Goal: Information Seeking & Learning: Compare options

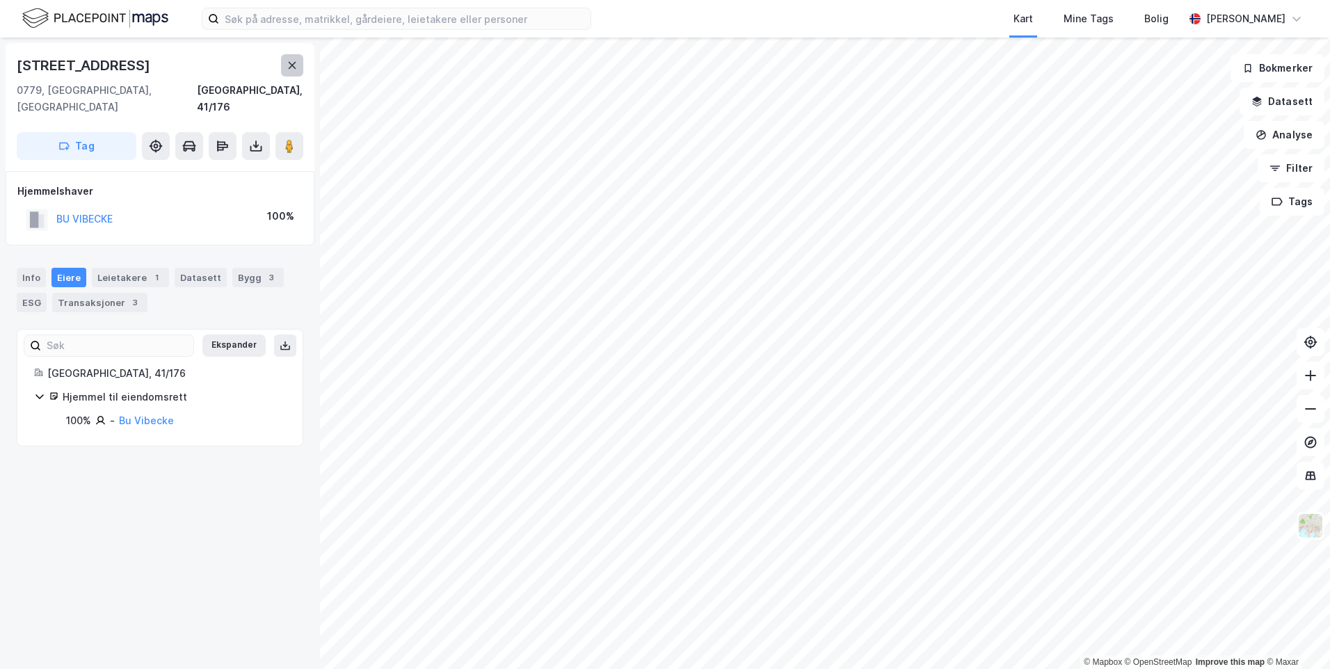
click at [284, 66] on button at bounding box center [292, 65] width 22 height 22
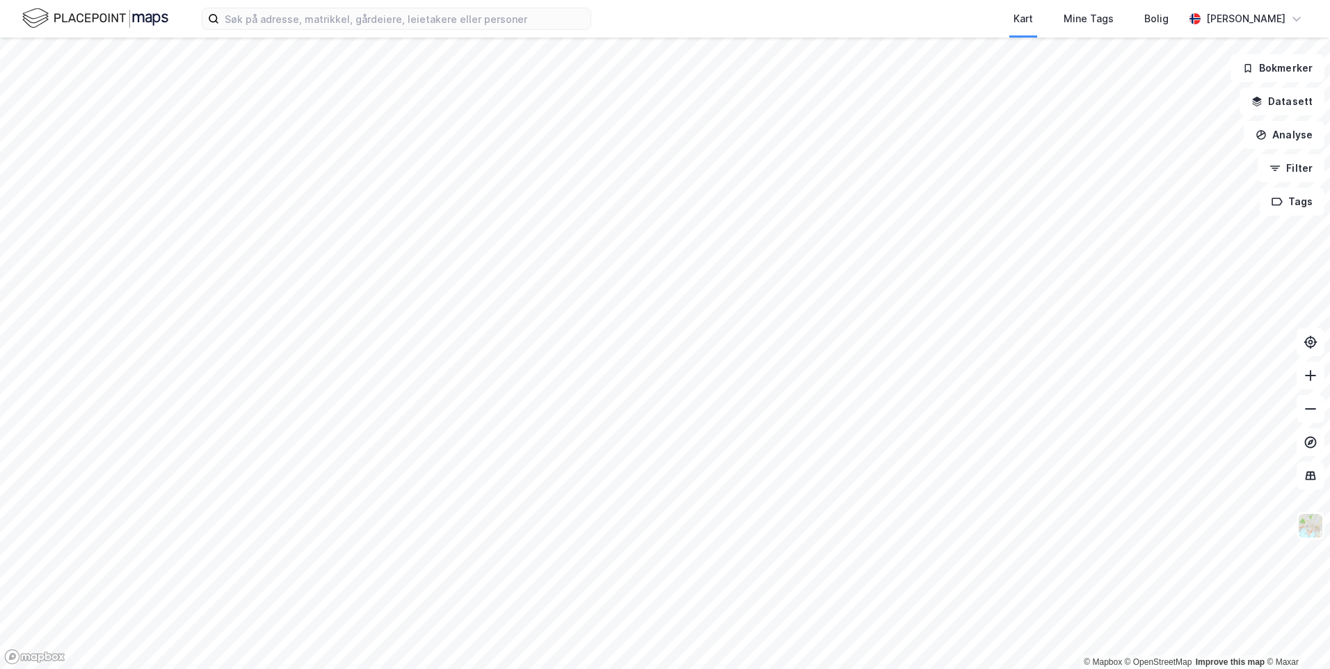
click at [315, 31] on div "Kart Mine Tags [PERSON_NAME] [PERSON_NAME] © Mapbox © OpenStreetMap Improve thi…" at bounding box center [665, 334] width 1330 height 669
click at [440, 33] on div "Kart Mine Tags [PERSON_NAME] [PERSON_NAME] © Mapbox © OpenStreetMap Improve thi…" at bounding box center [665, 334] width 1330 height 669
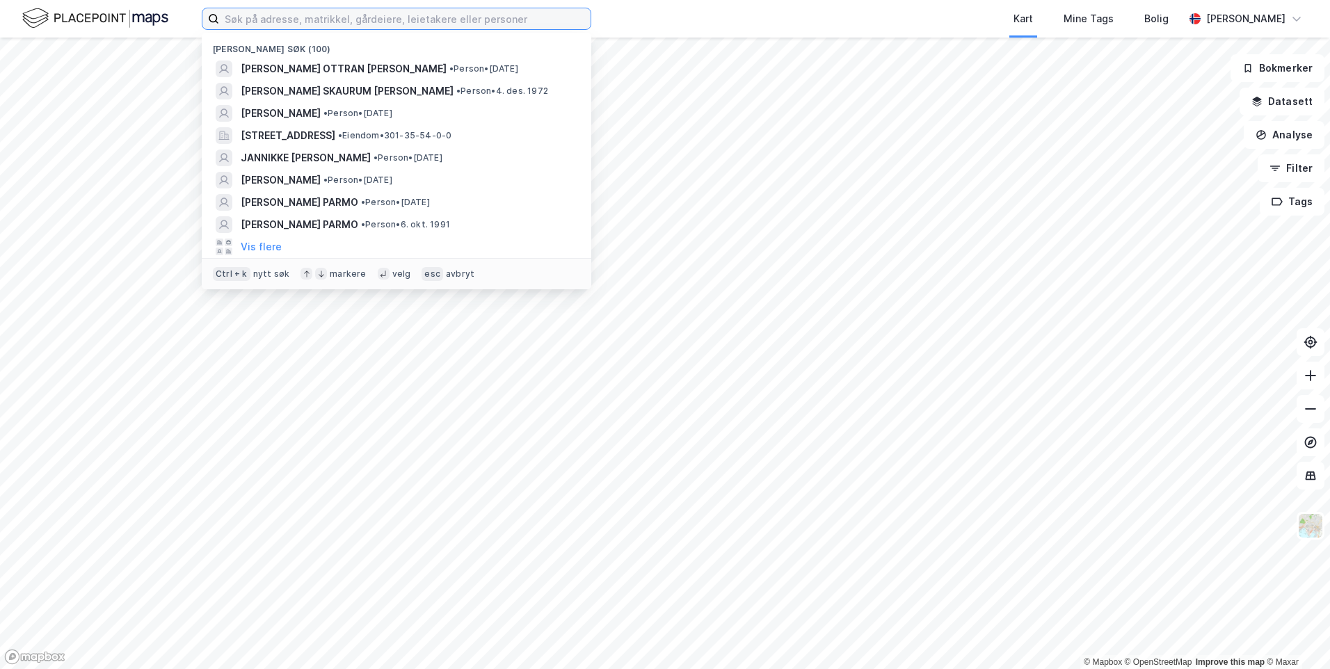
click at [522, 445] on div "[PERSON_NAME] søk (100) [PERSON_NAME] [PERSON_NAME] • Person • [DATE] [PERSON_N…" at bounding box center [665, 334] width 1330 height 669
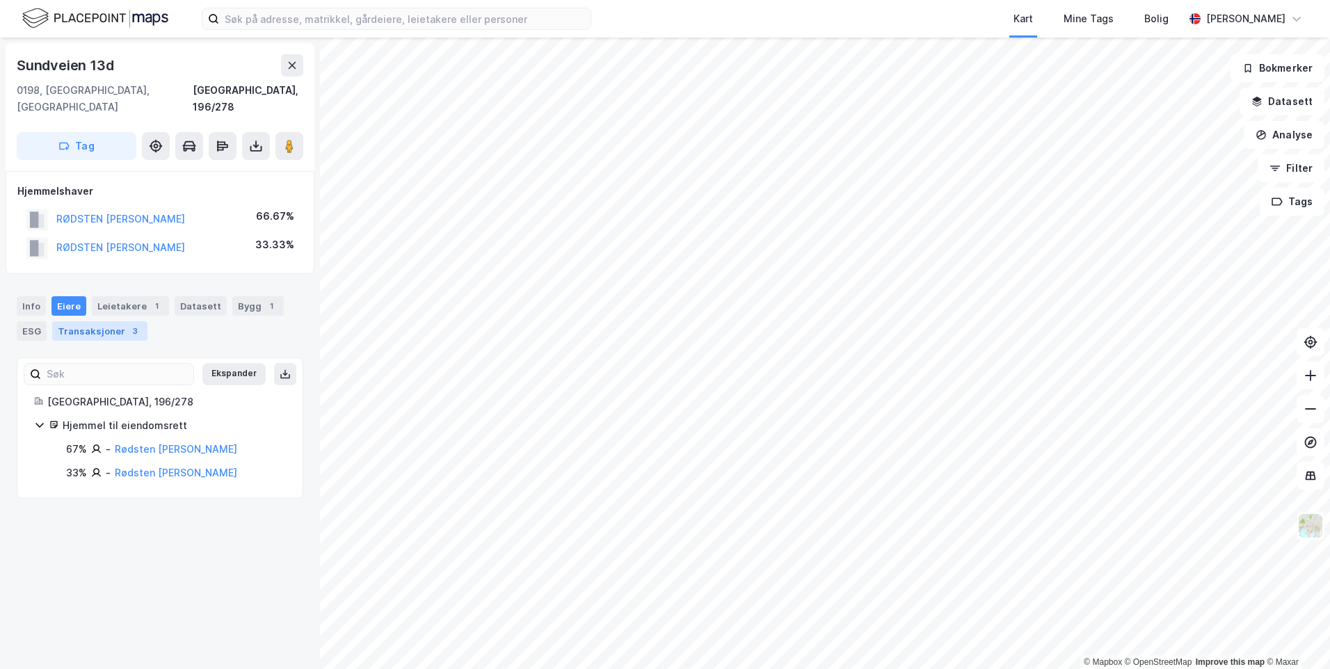
click at [117, 323] on div "Transaksjoner 3" at bounding box center [99, 330] width 95 height 19
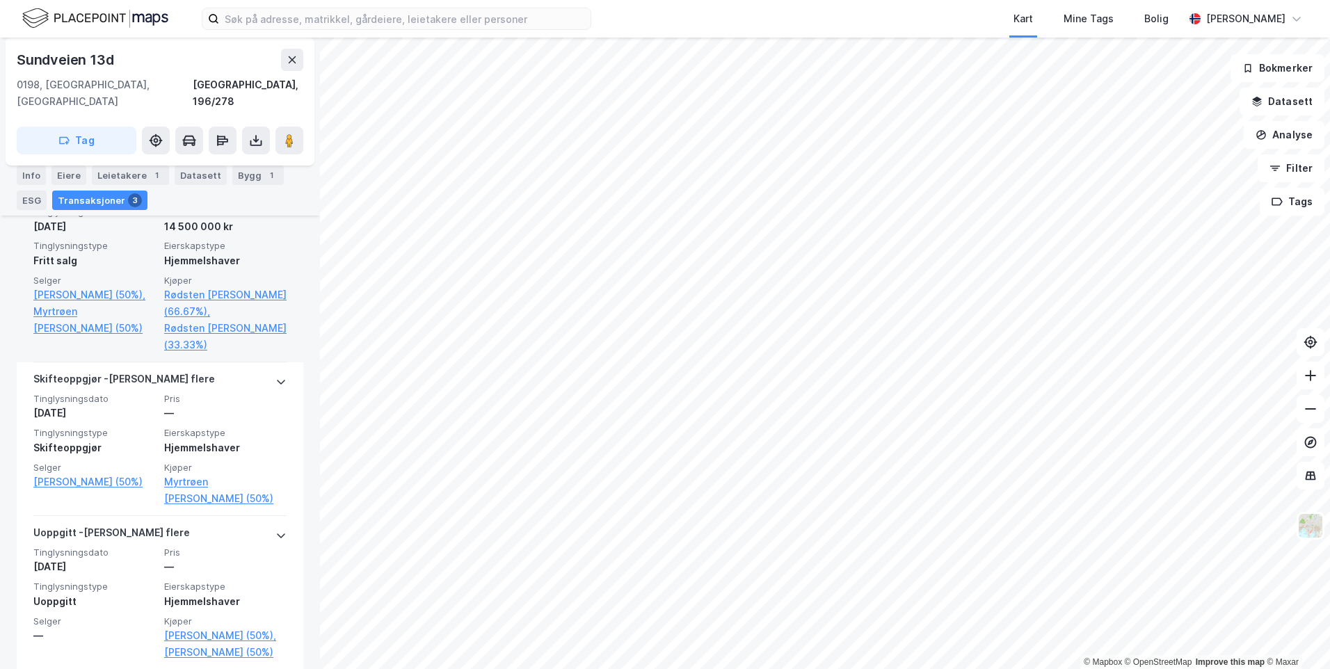
scroll to position [356, 0]
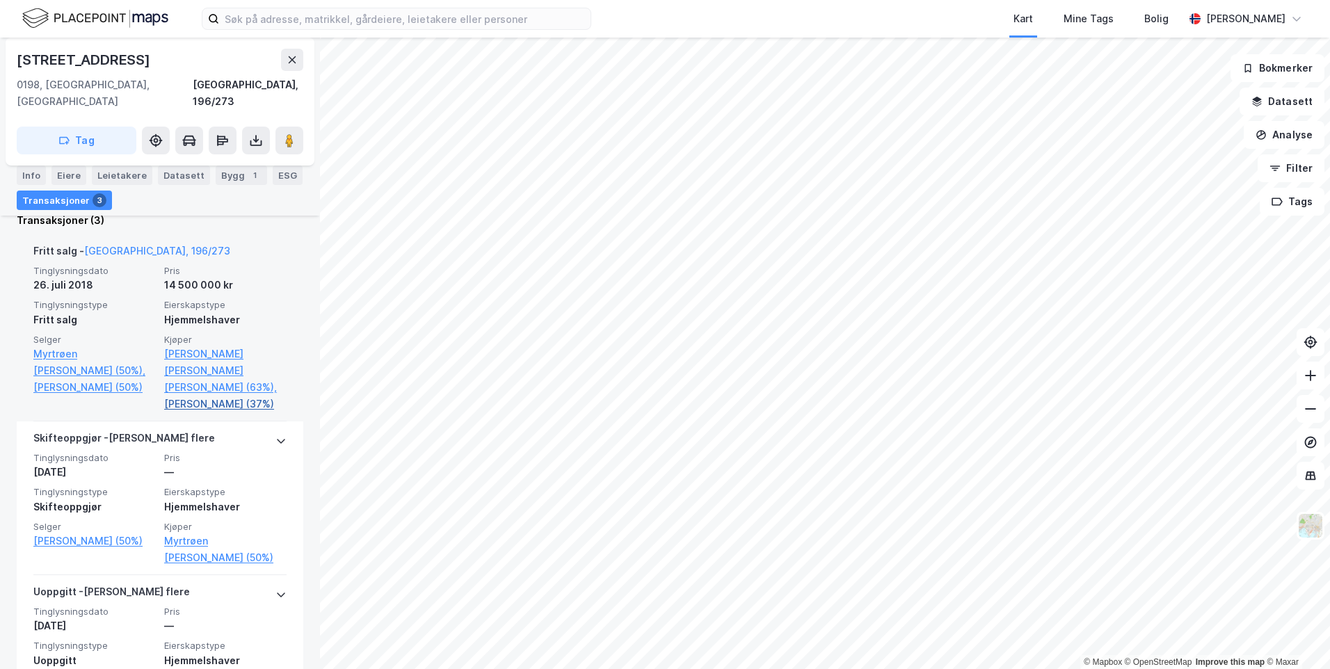
scroll to position [417, 0]
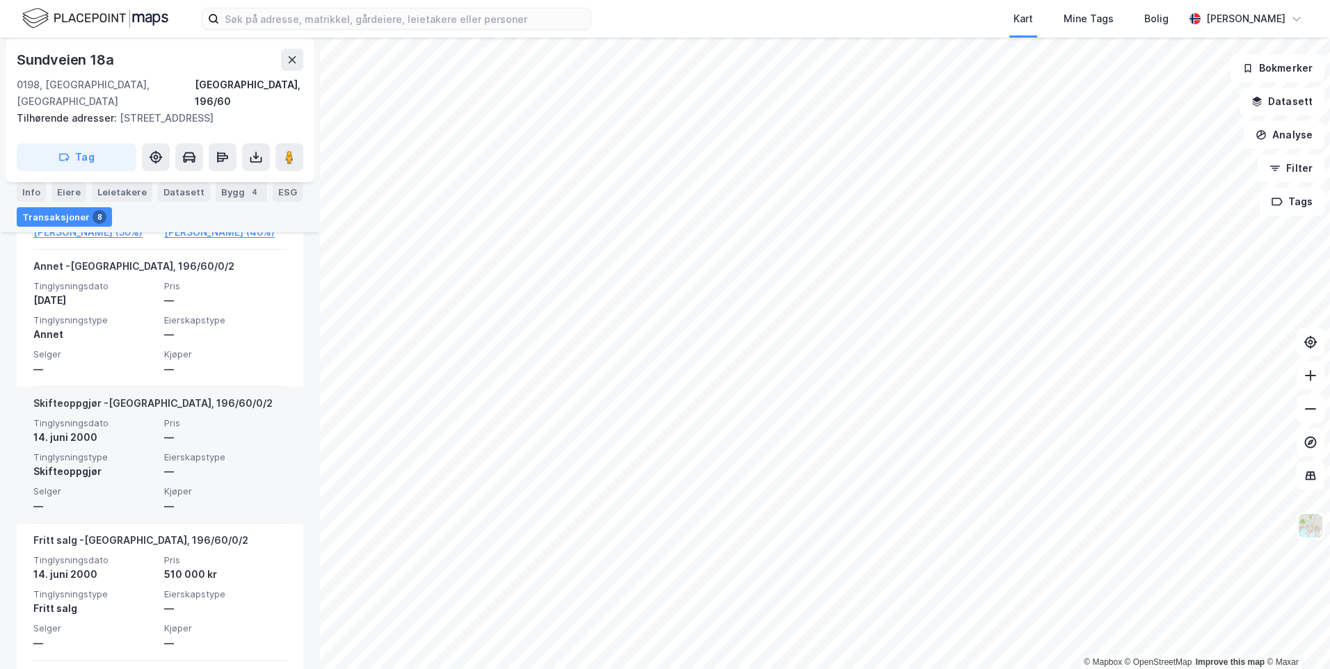
scroll to position [696, 0]
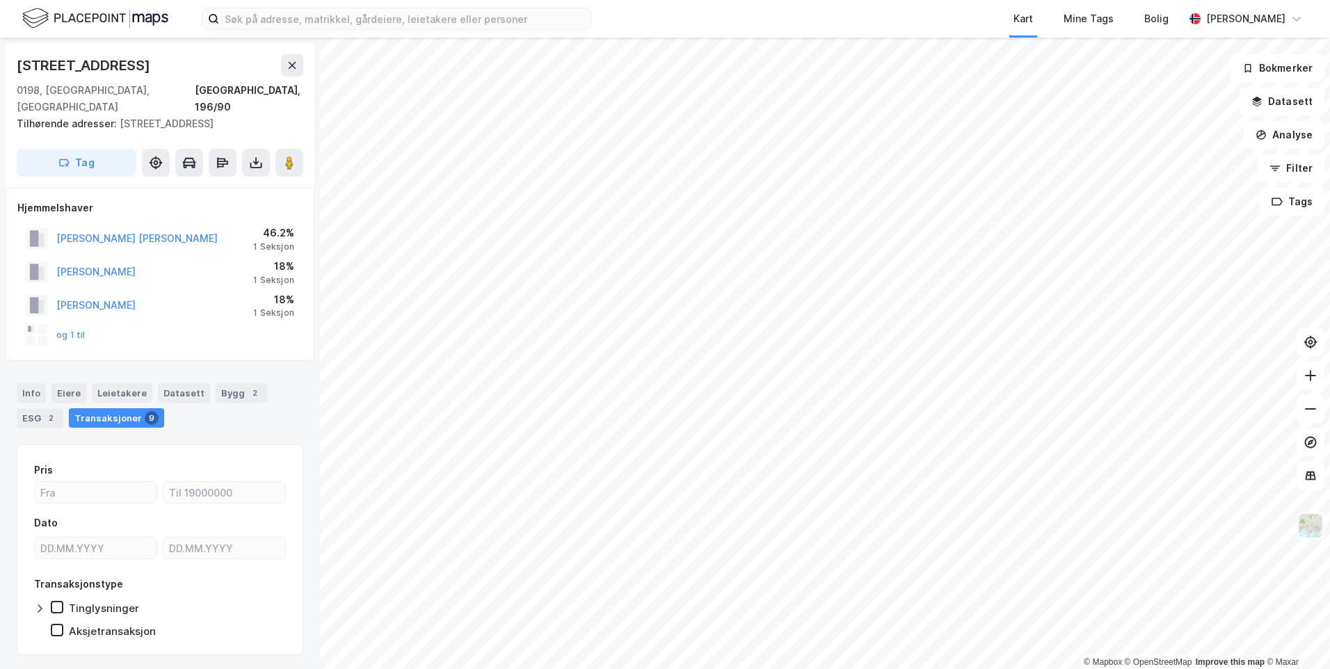
scroll to position [19, 0]
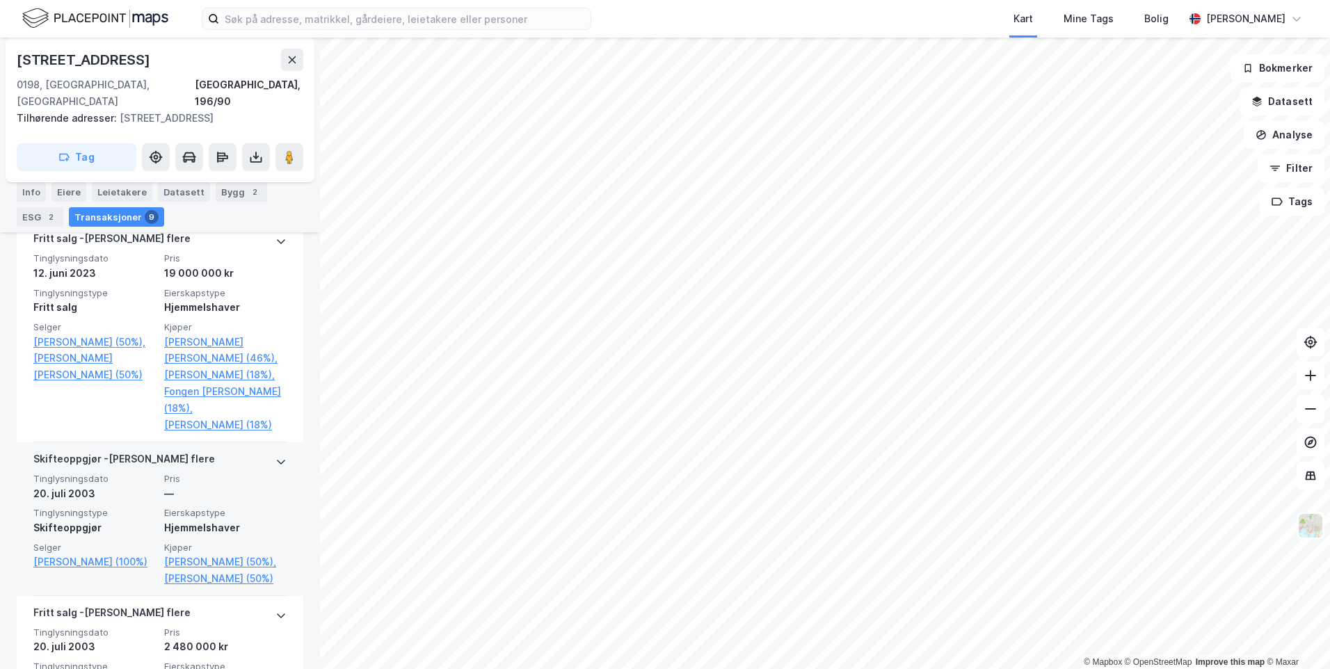
scroll to position [854, 0]
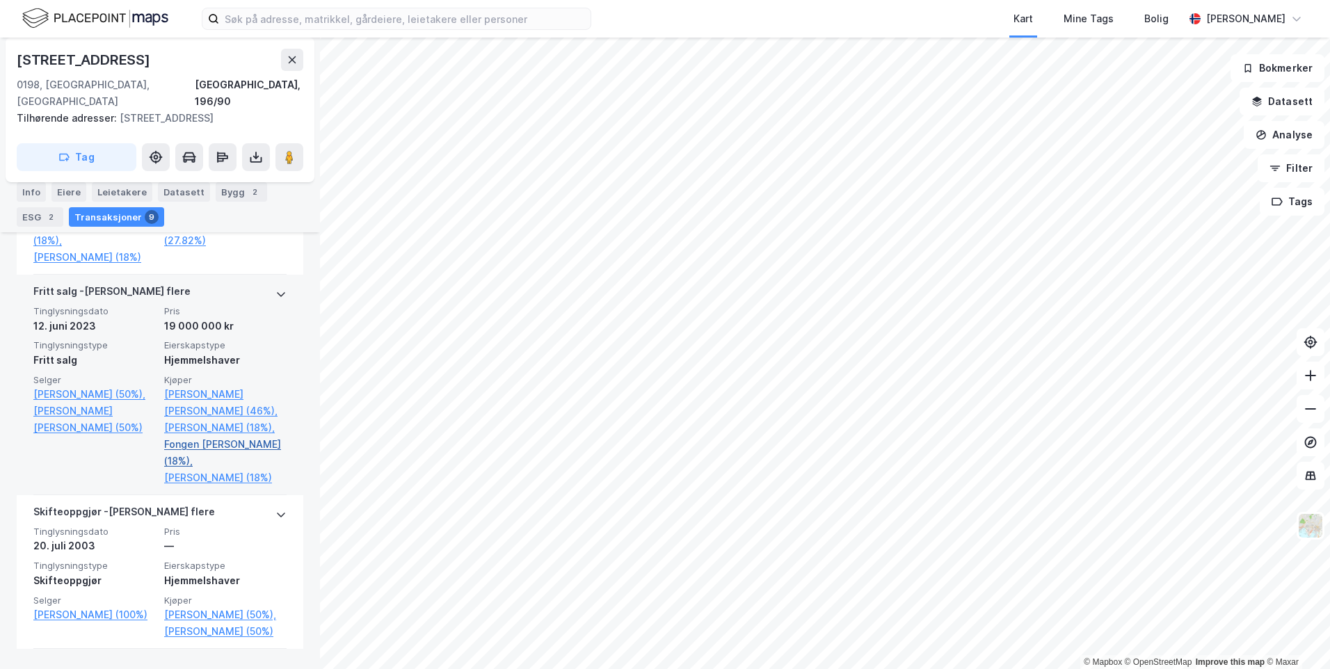
click at [216, 467] on link "Fongen [PERSON_NAME] (18%)," at bounding box center [225, 452] width 122 height 33
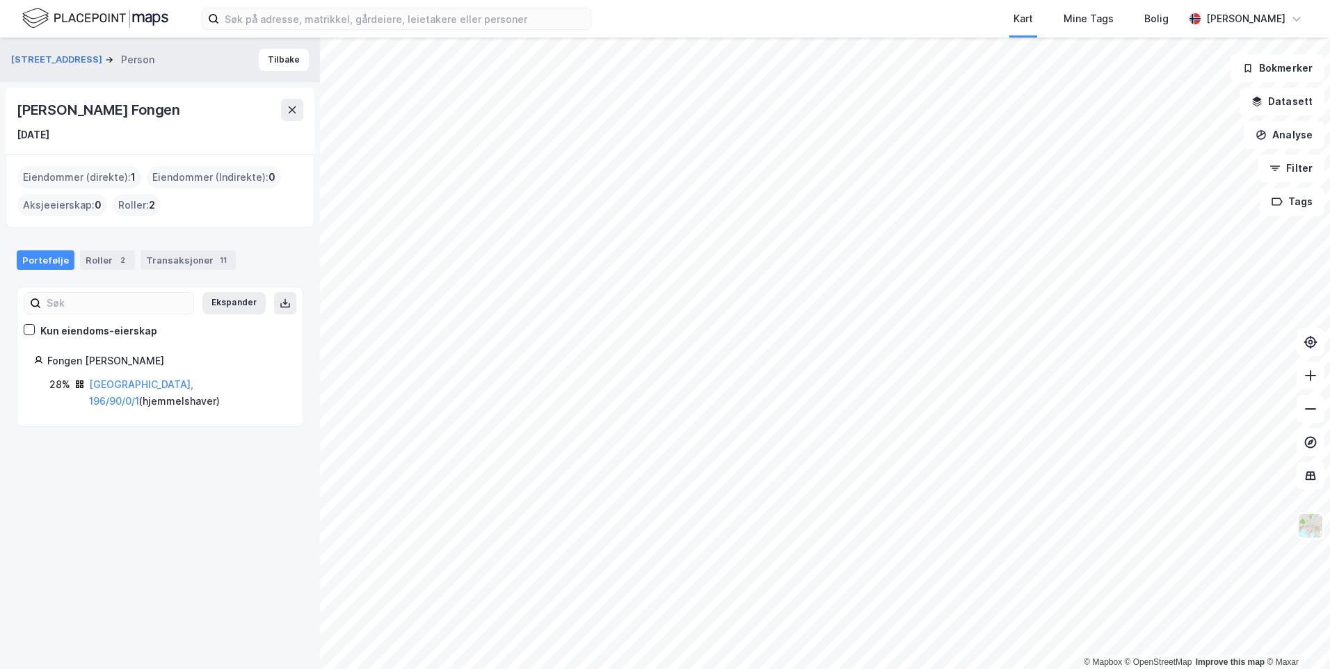
click at [120, 391] on div "[GEOGRAPHIC_DATA], 196/90/0/1 ( hjemmelshaver )" at bounding box center [187, 392] width 197 height 33
click at [118, 386] on link "[GEOGRAPHIC_DATA], 196/90/0/1" at bounding box center [141, 392] width 104 height 29
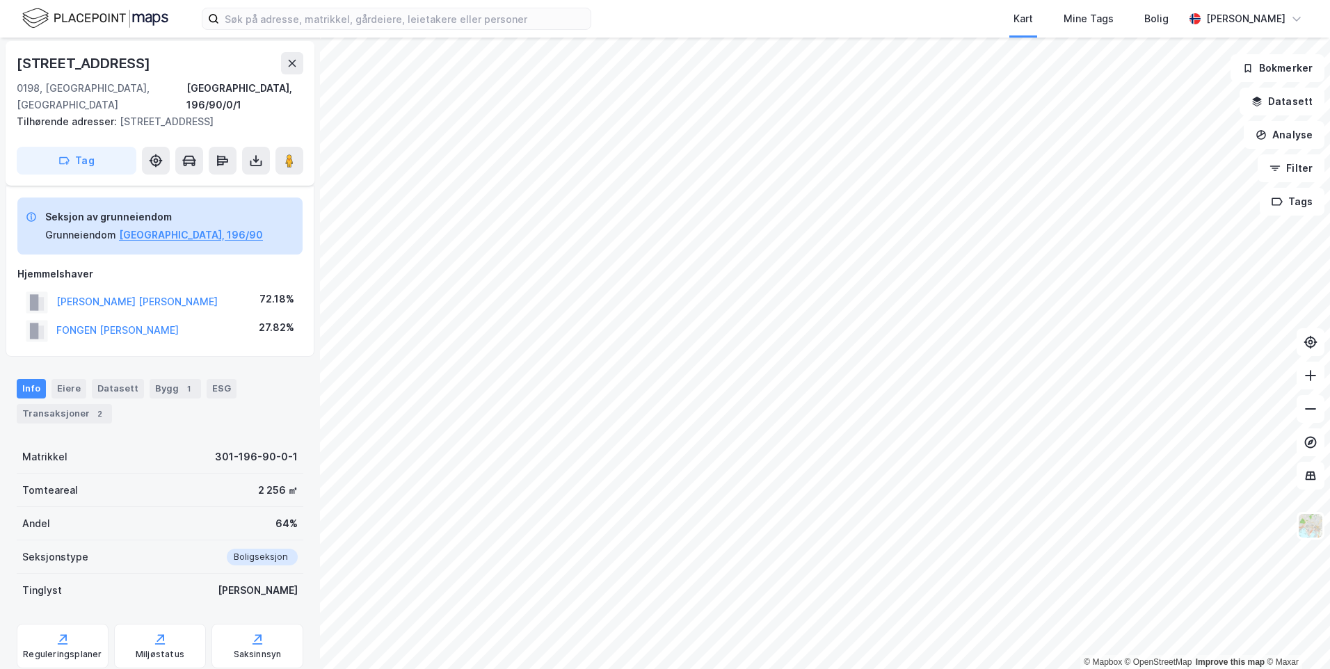
scroll to position [70, 0]
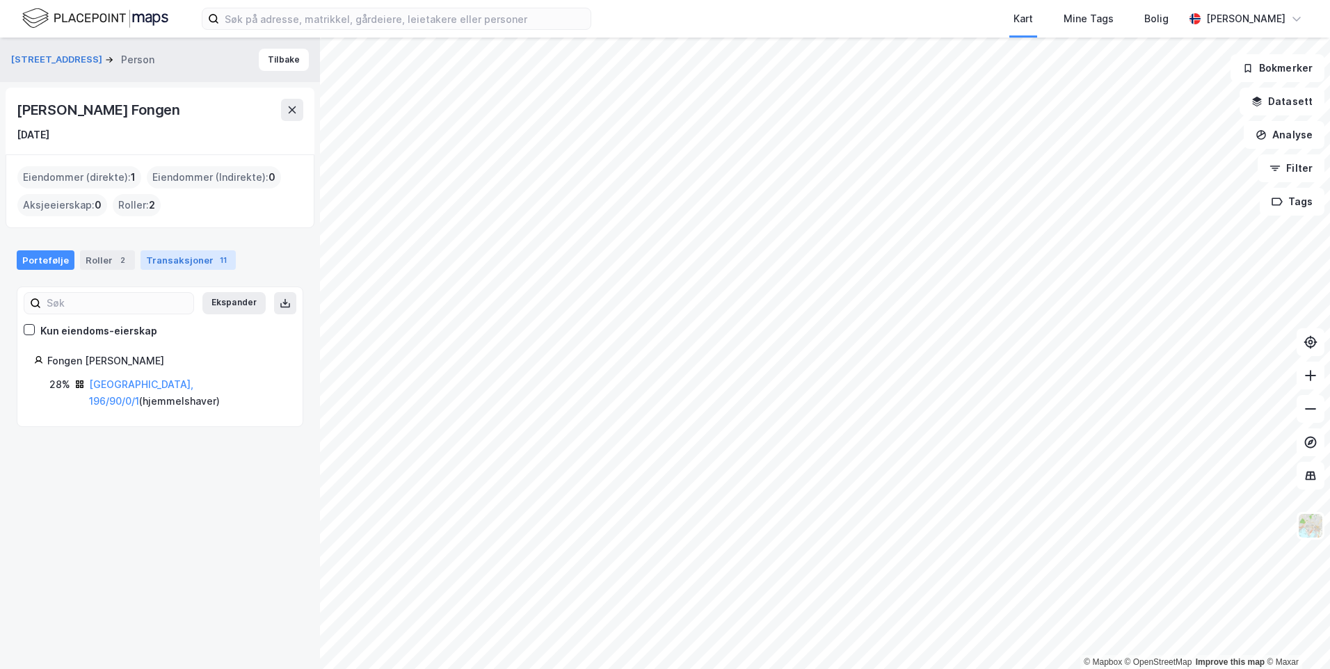
click at [171, 264] on div "Transaksjoner 11" at bounding box center [188, 259] width 95 height 19
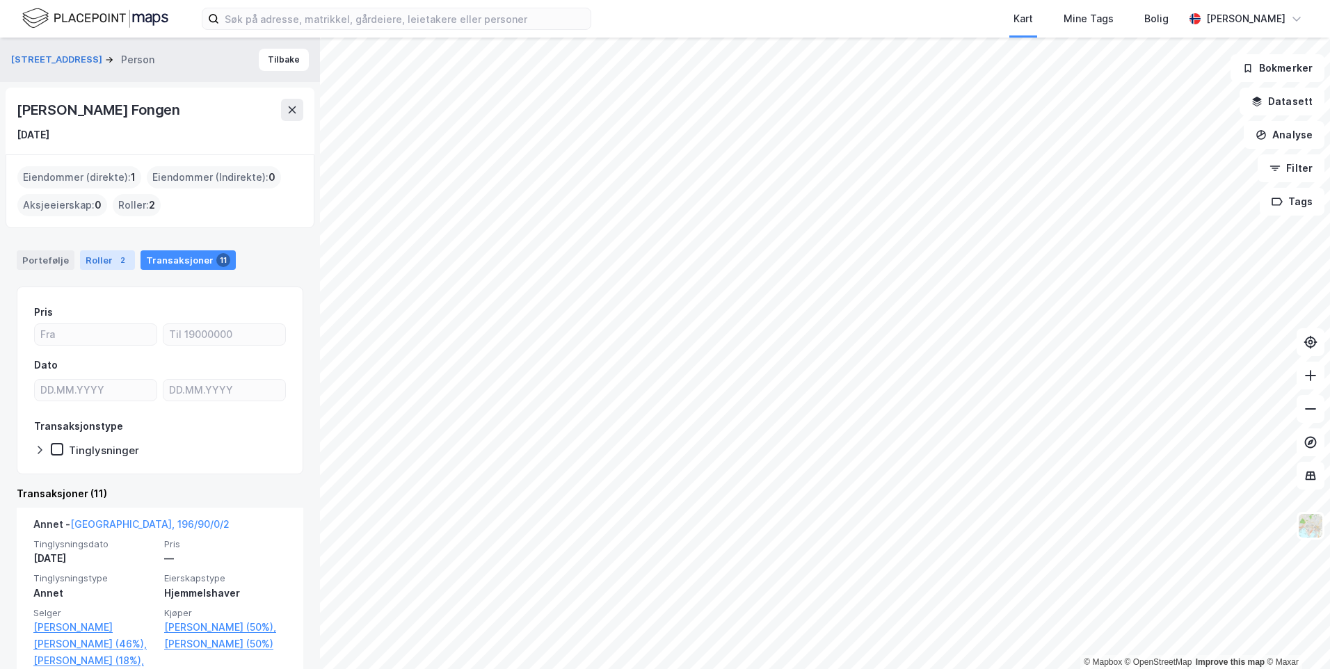
click at [115, 261] on div "2" at bounding box center [122, 260] width 14 height 14
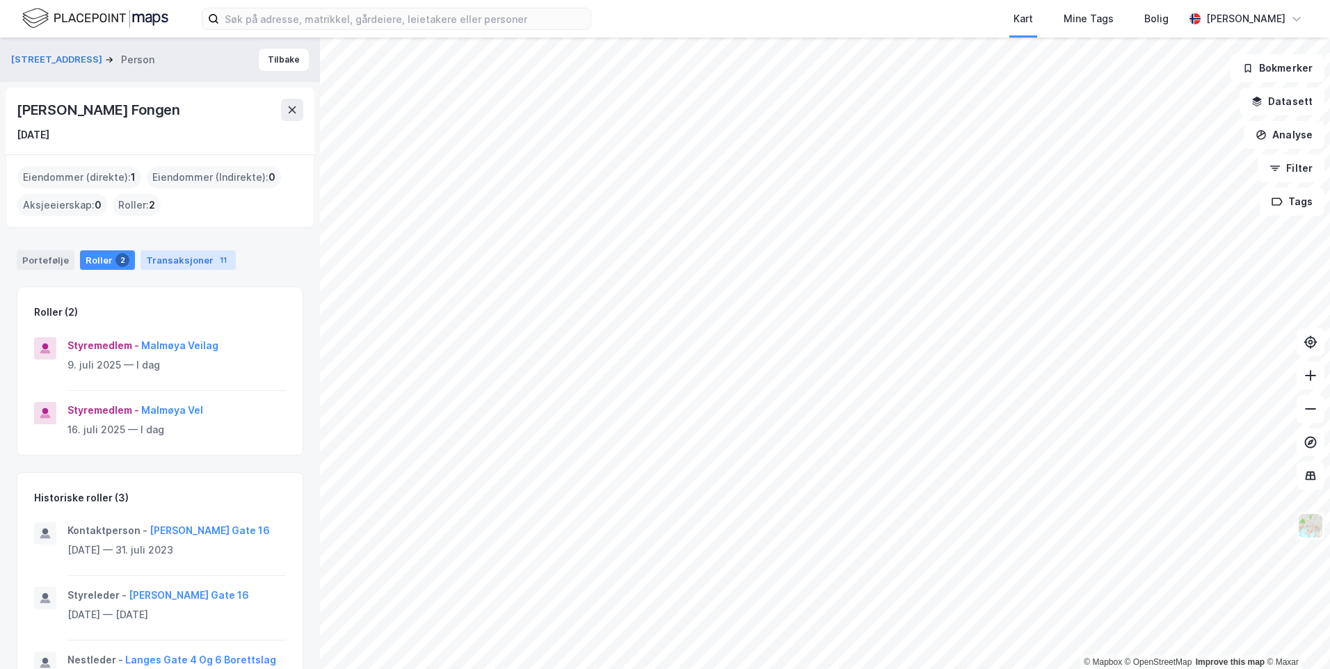
click at [189, 259] on div "Transaksjoner 11" at bounding box center [188, 259] width 95 height 19
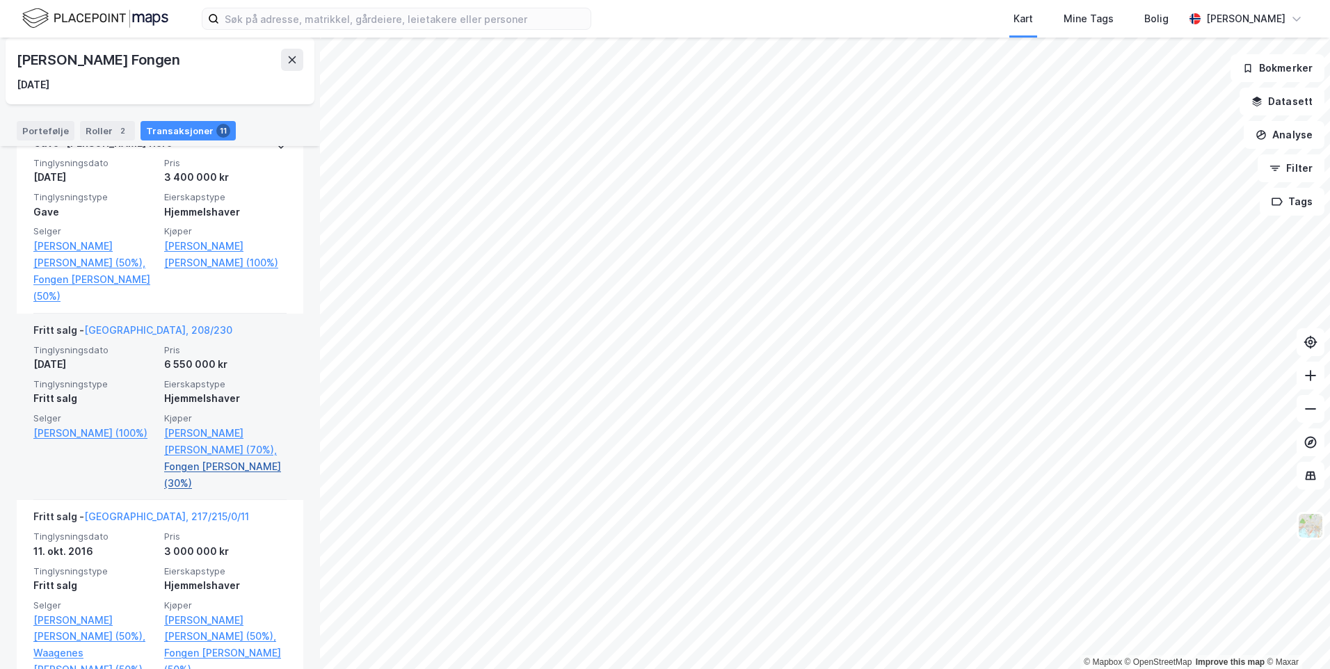
scroll to position [2096, 0]
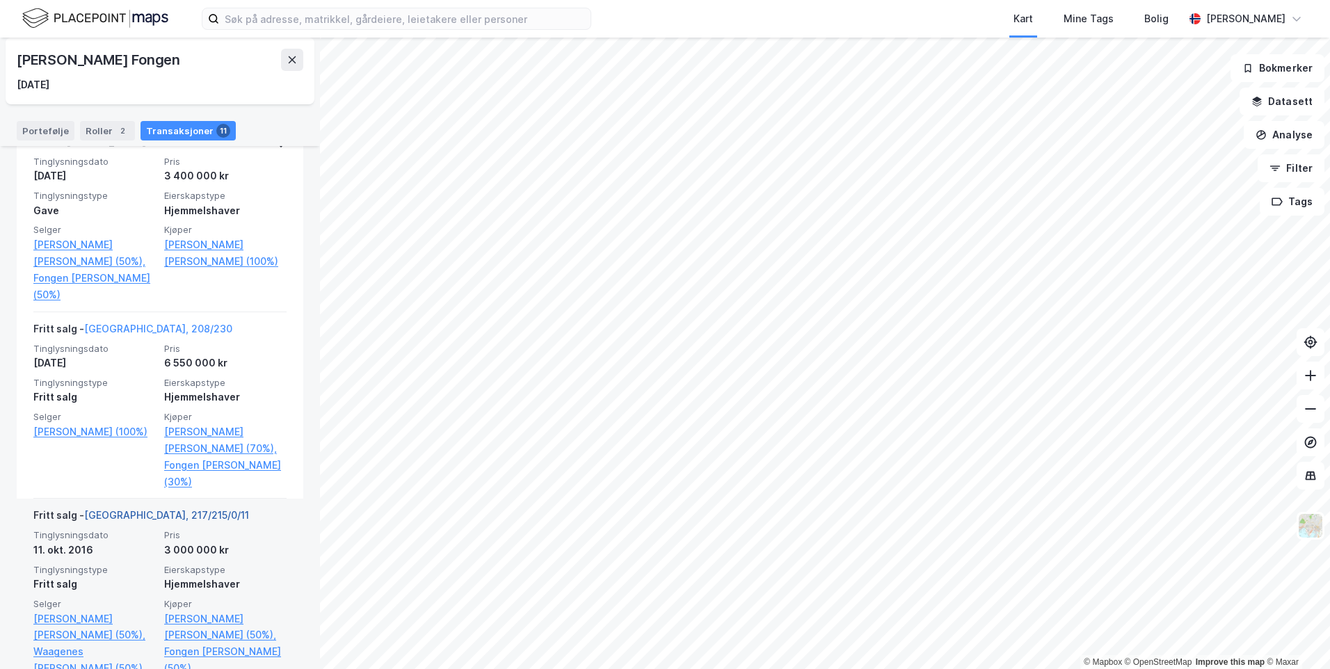
click at [141, 509] on link "[GEOGRAPHIC_DATA], 217/215/0/11" at bounding box center [166, 515] width 165 height 12
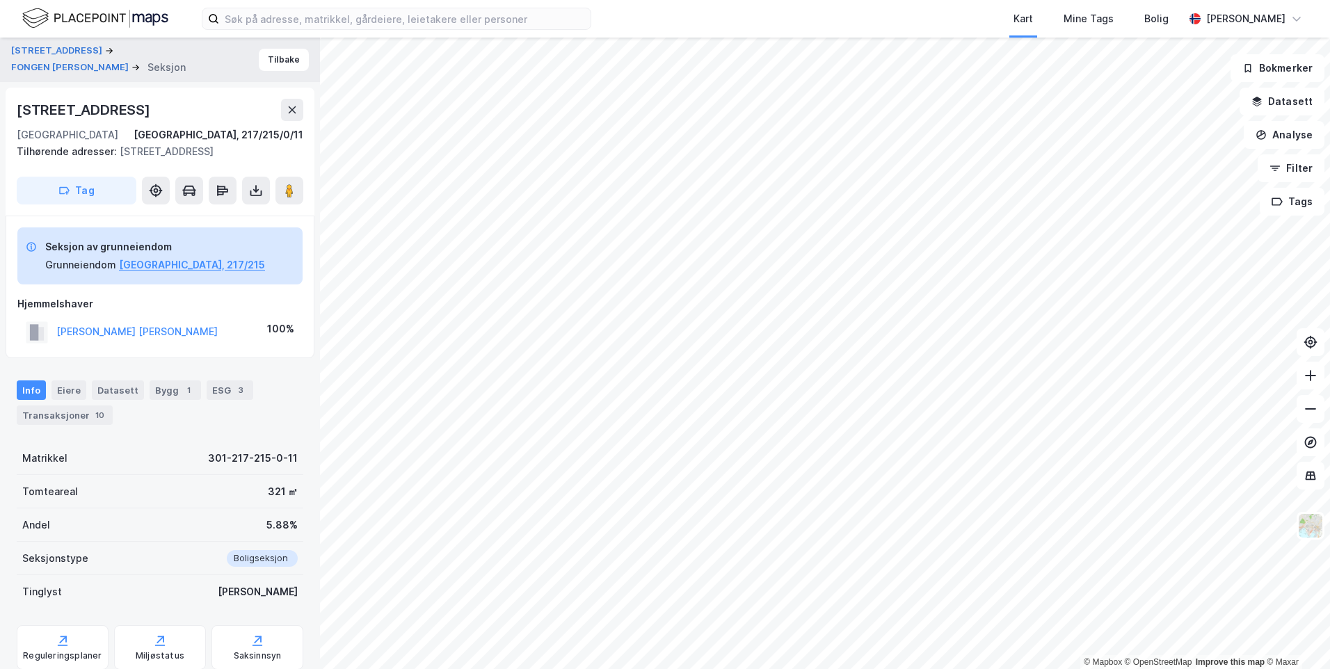
scroll to position [46, 0]
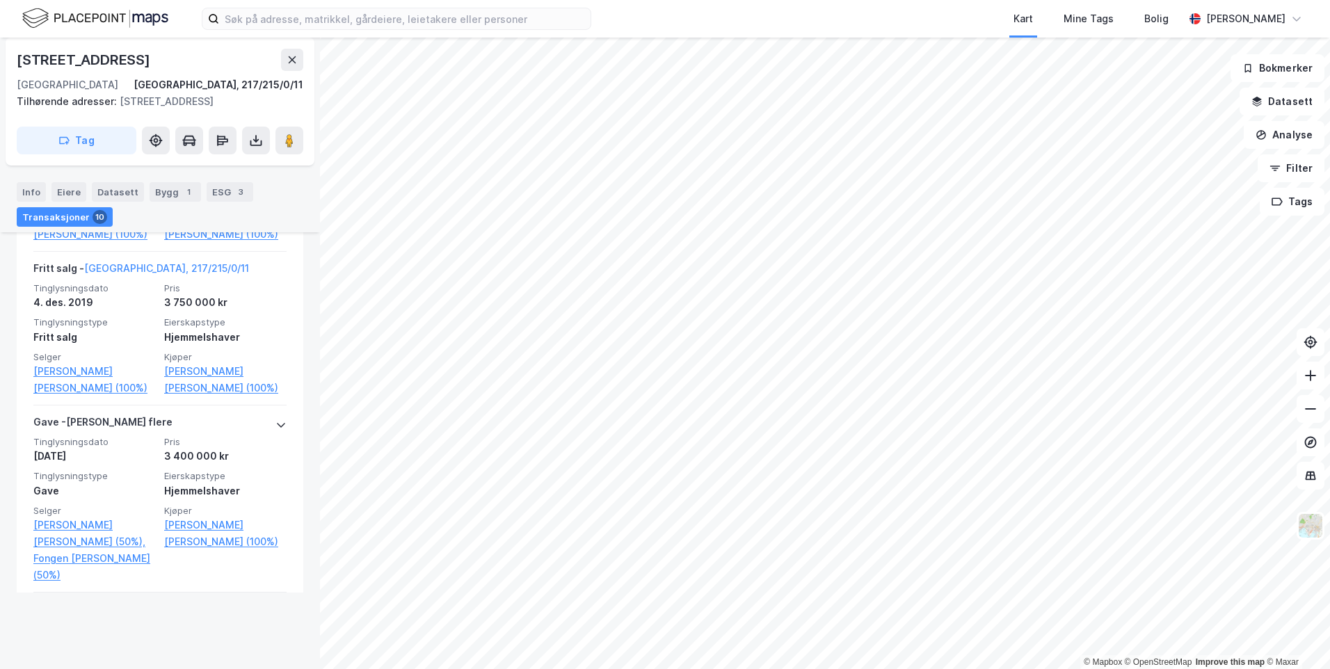
scroll to position [1229, 0]
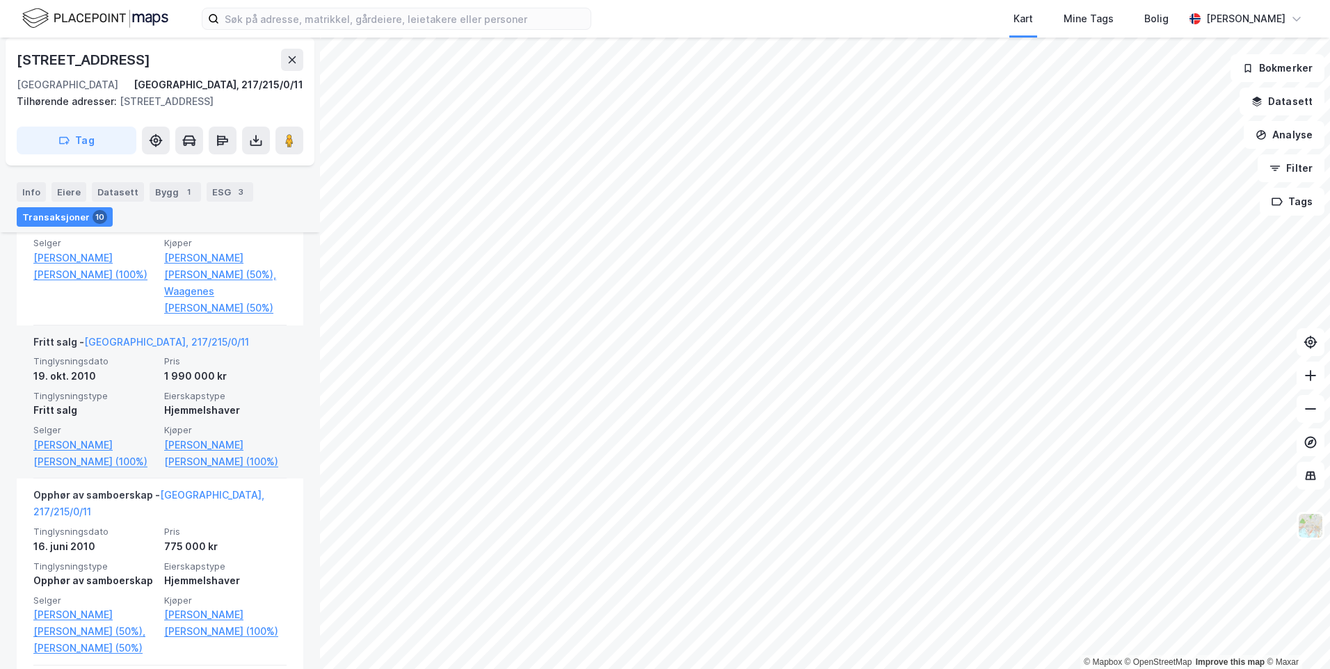
drag, startPoint x: 126, startPoint y: 406, endPoint x: 120, endPoint y: 399, distance: 8.4
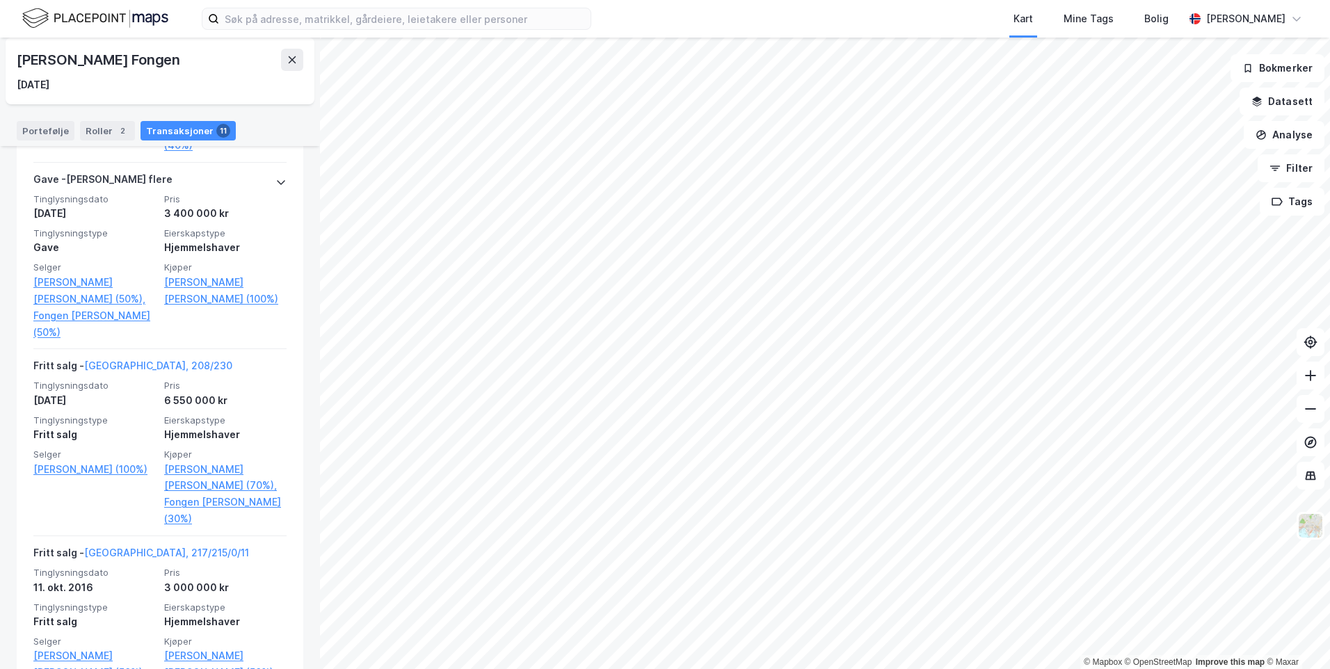
scroll to position [2096, 0]
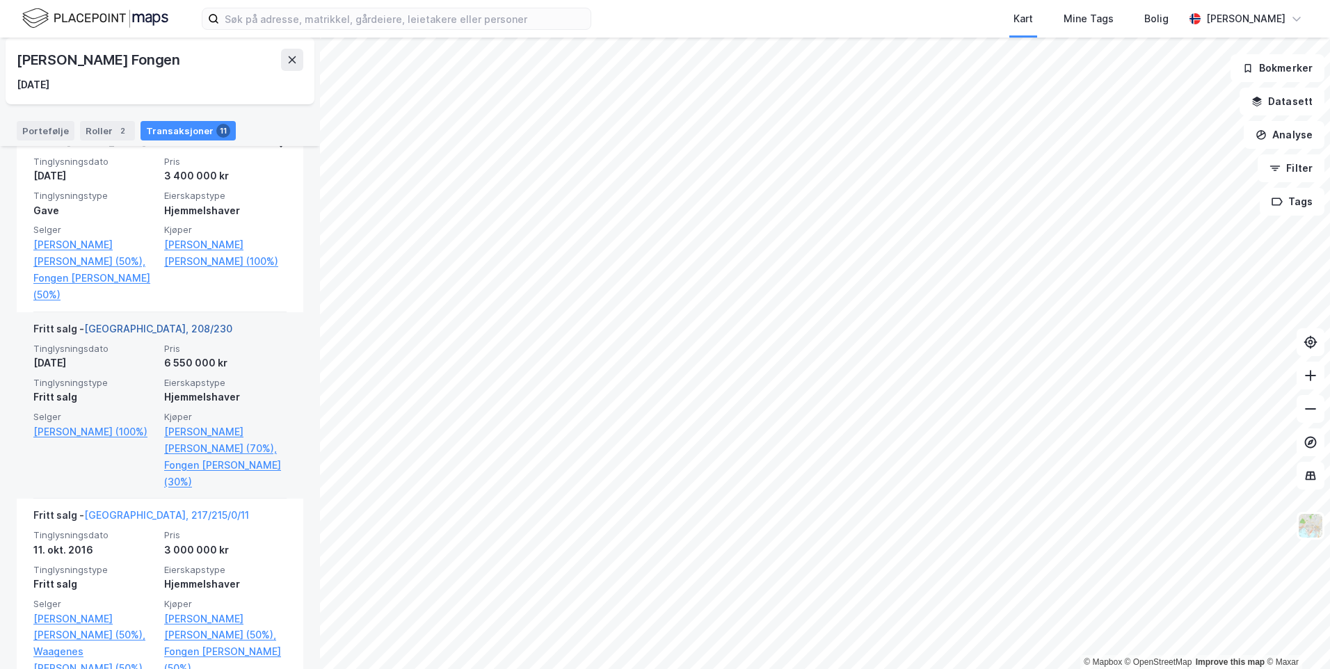
click at [125, 323] on link "[GEOGRAPHIC_DATA], 208/230" at bounding box center [158, 329] width 148 height 12
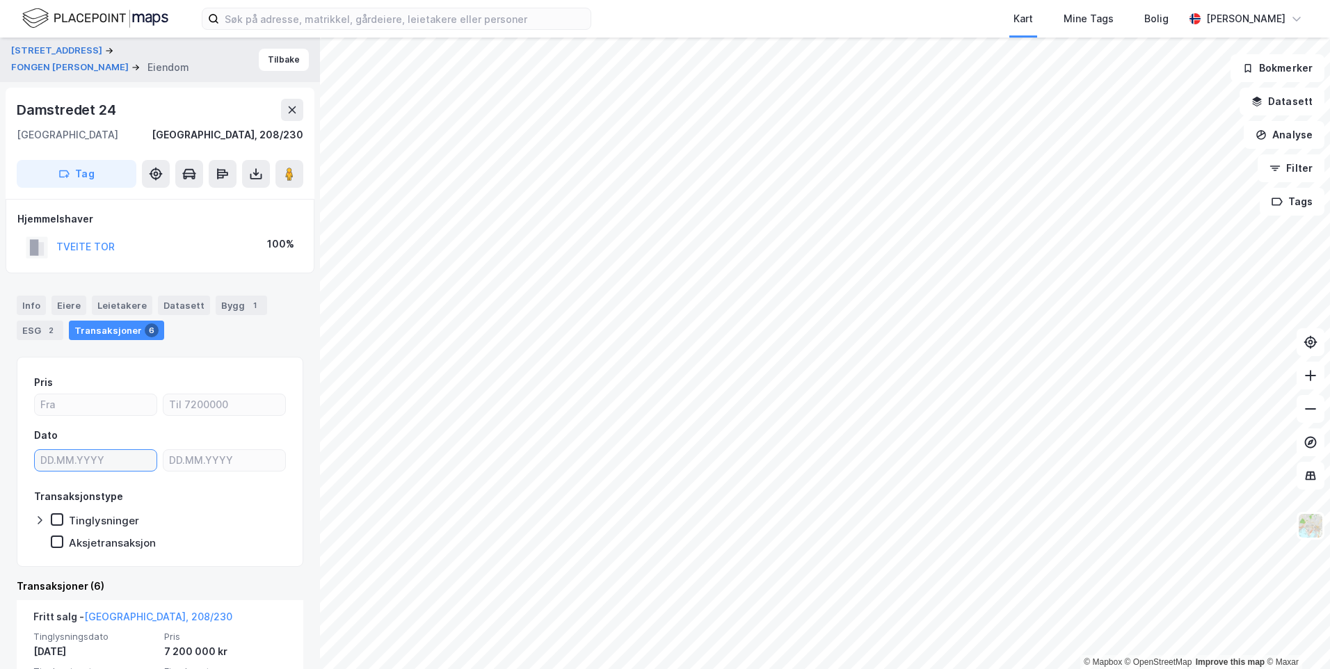
type input "DD.MM.YYYY"
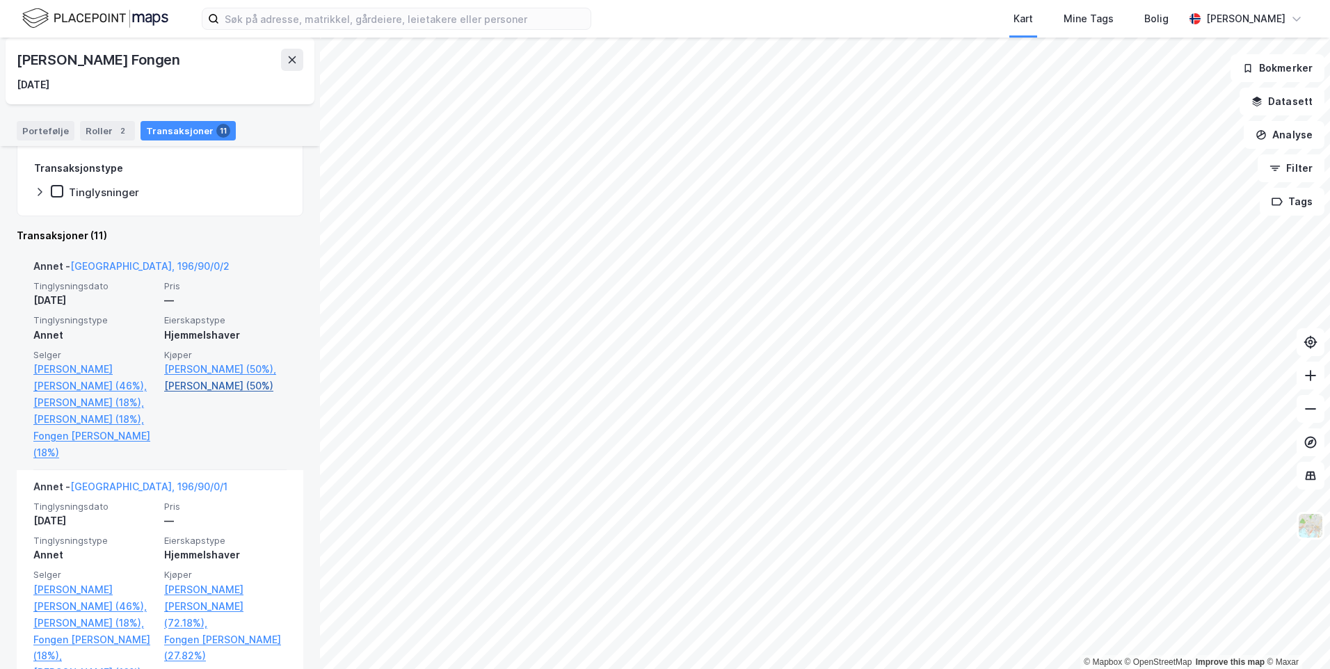
scroll to position [139, 0]
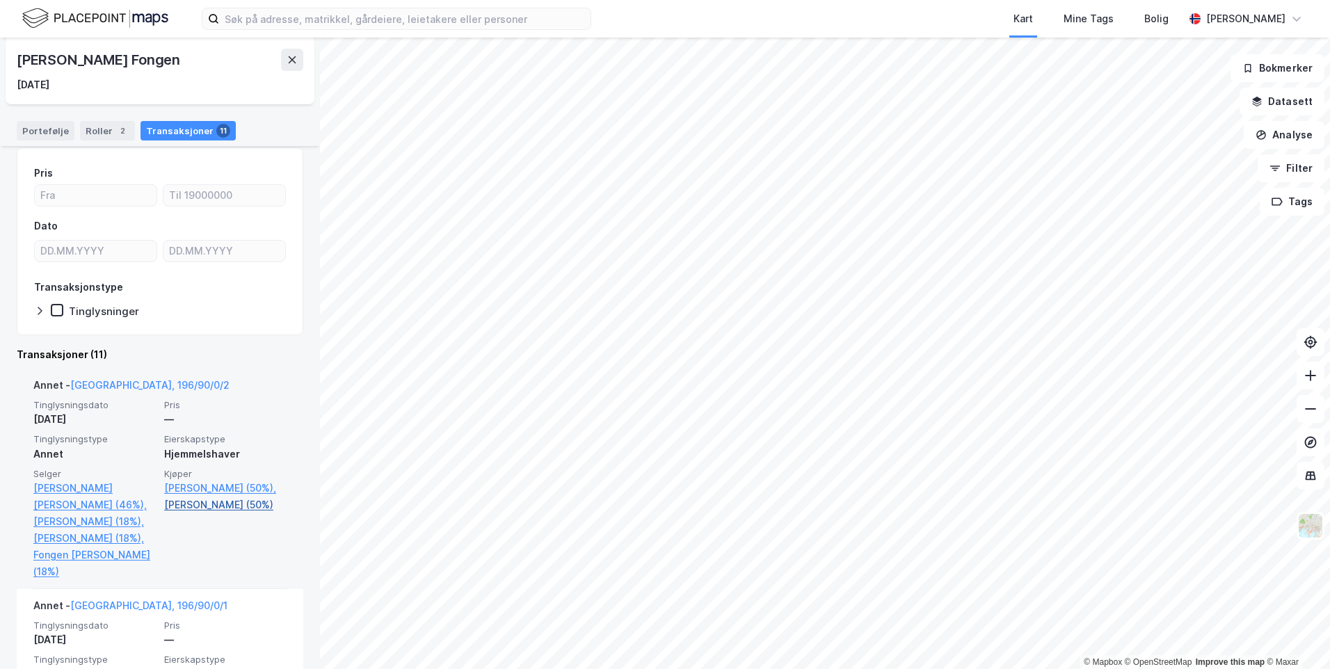
click at [209, 513] on link "[PERSON_NAME] (50%)" at bounding box center [225, 505] width 122 height 17
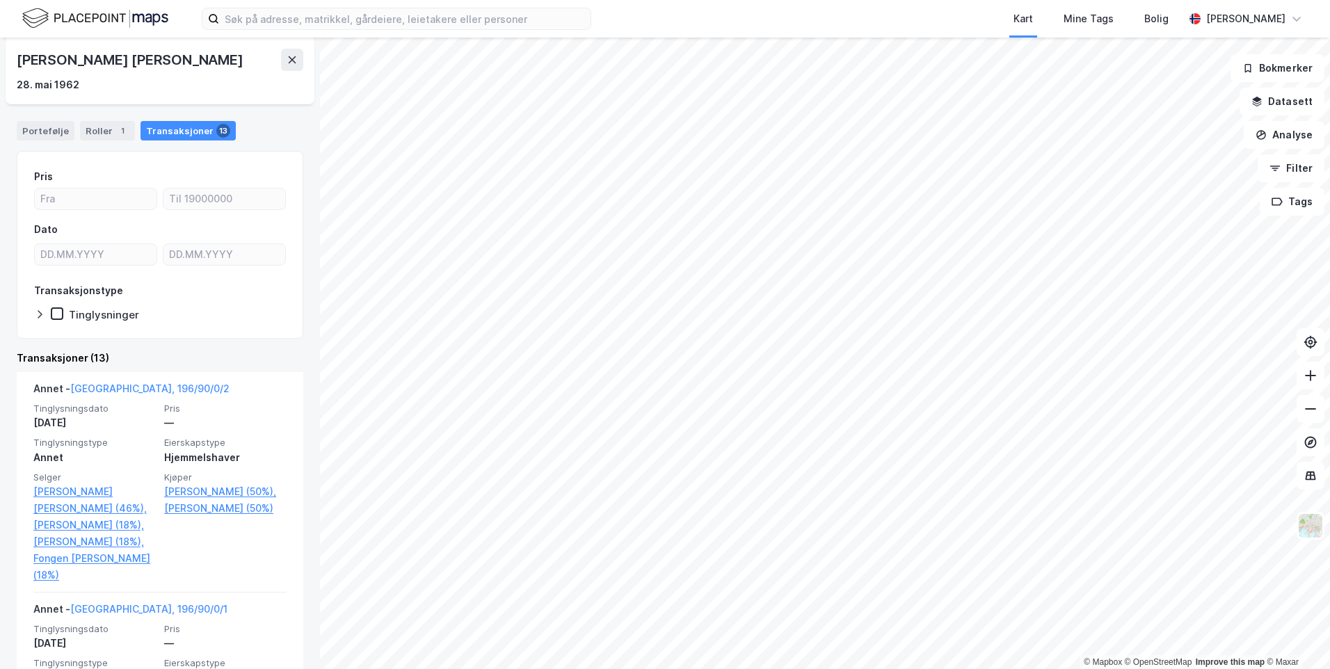
scroll to position [139, 0]
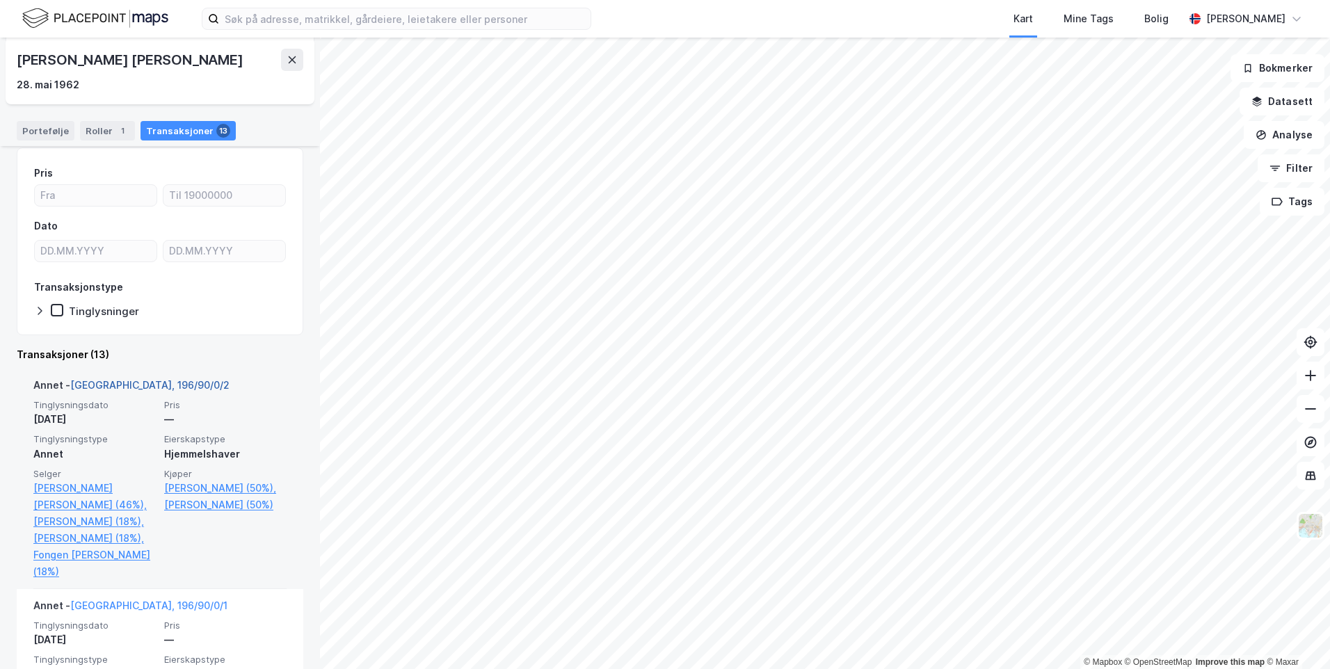
click at [131, 387] on link "[GEOGRAPHIC_DATA], 196/90/0/2" at bounding box center [149, 385] width 159 height 12
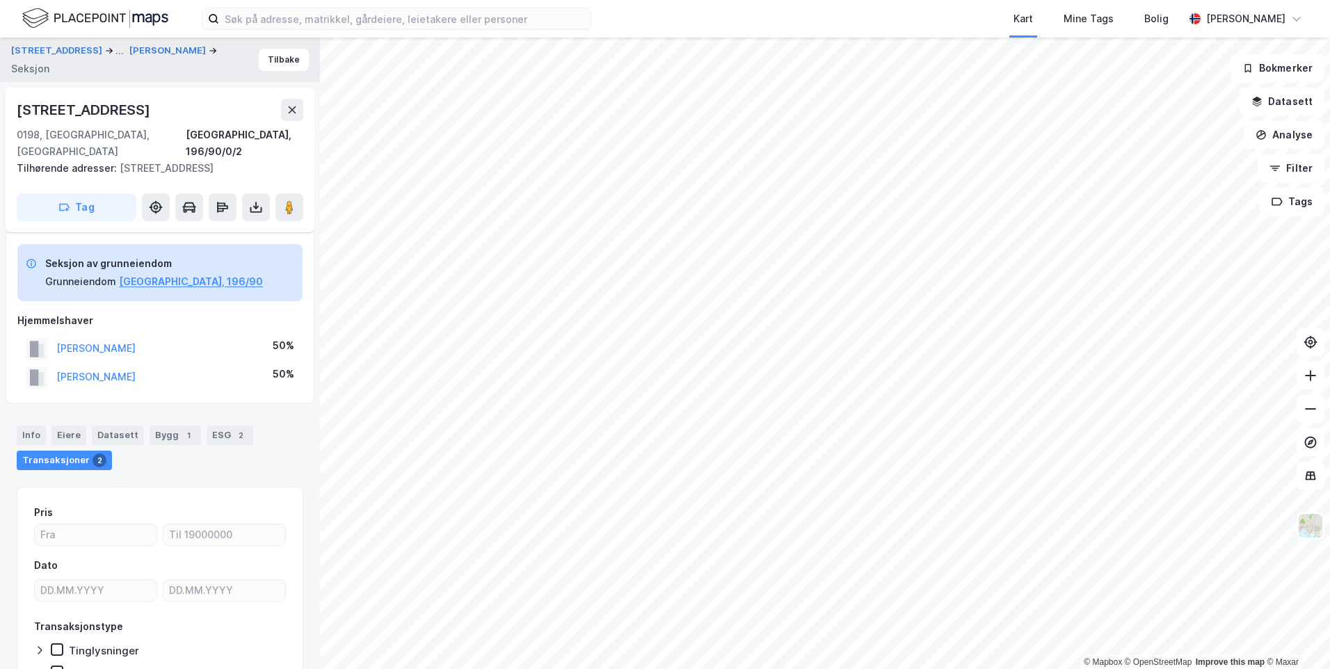
scroll to position [61, 0]
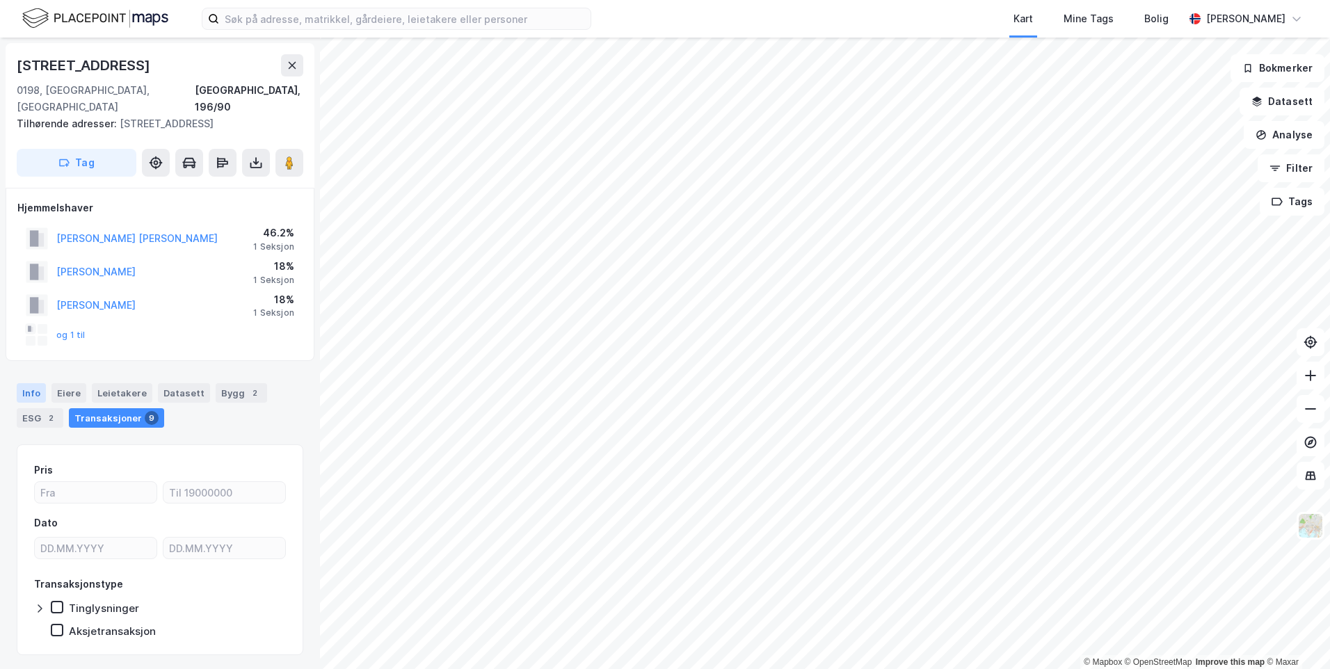
click at [22, 383] on div "Info" at bounding box center [31, 392] width 29 height 19
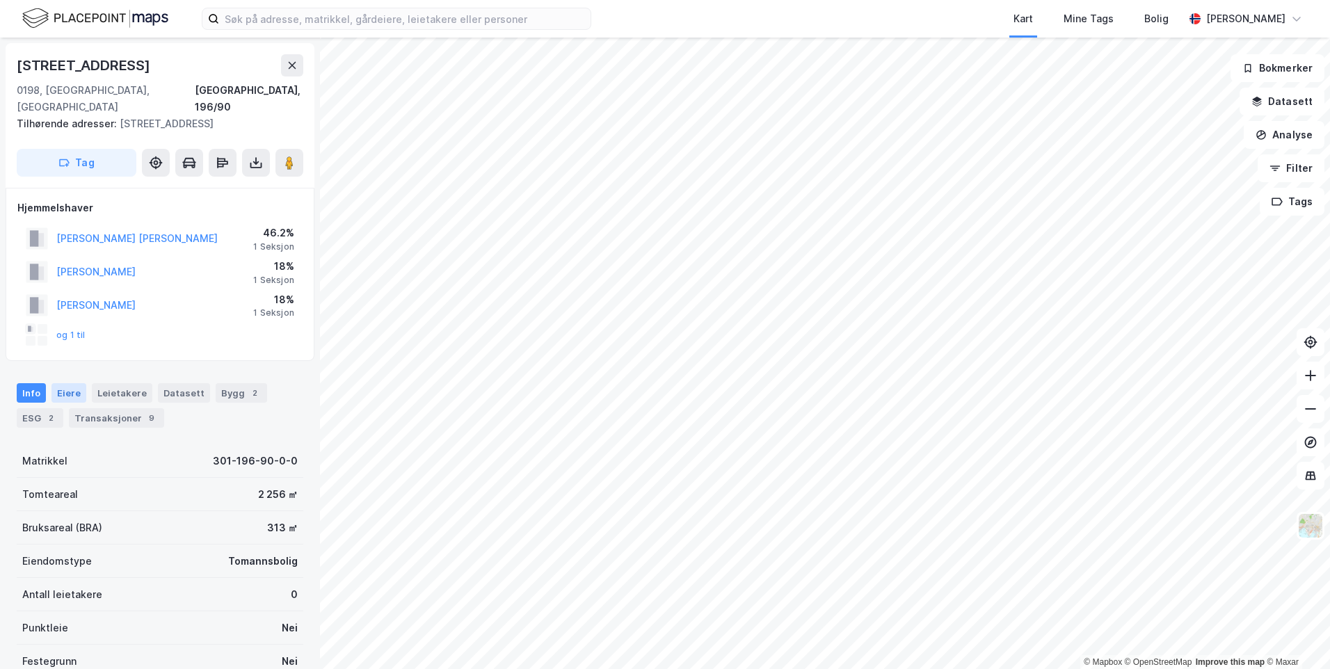
click at [80, 383] on div "Eiere" at bounding box center [68, 392] width 35 height 19
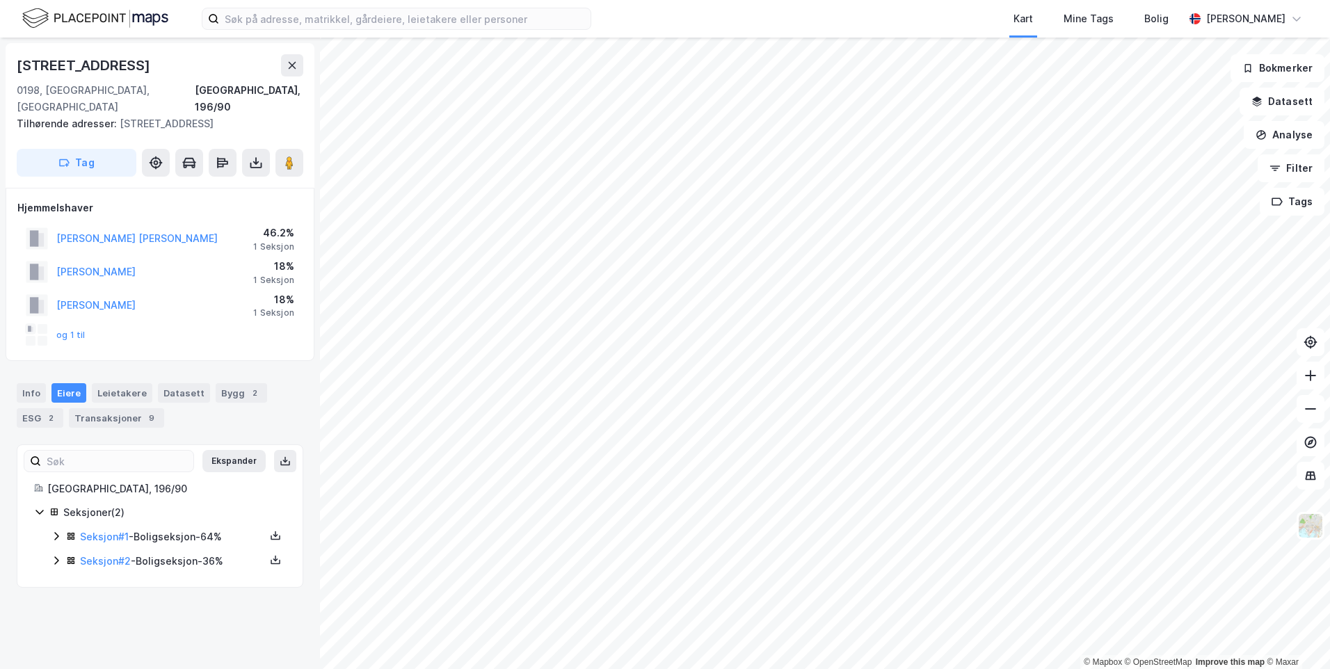
click at [53, 531] on icon at bounding box center [56, 536] width 11 height 11
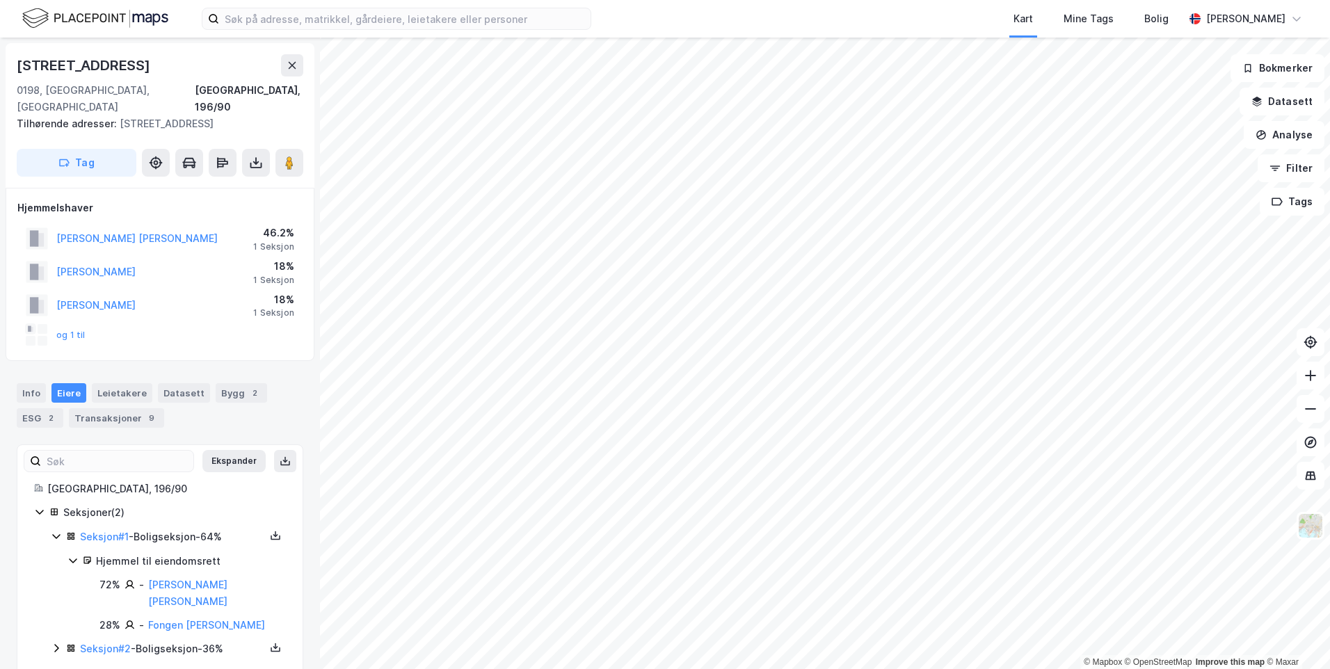
click at [54, 643] on icon at bounding box center [56, 648] width 11 height 11
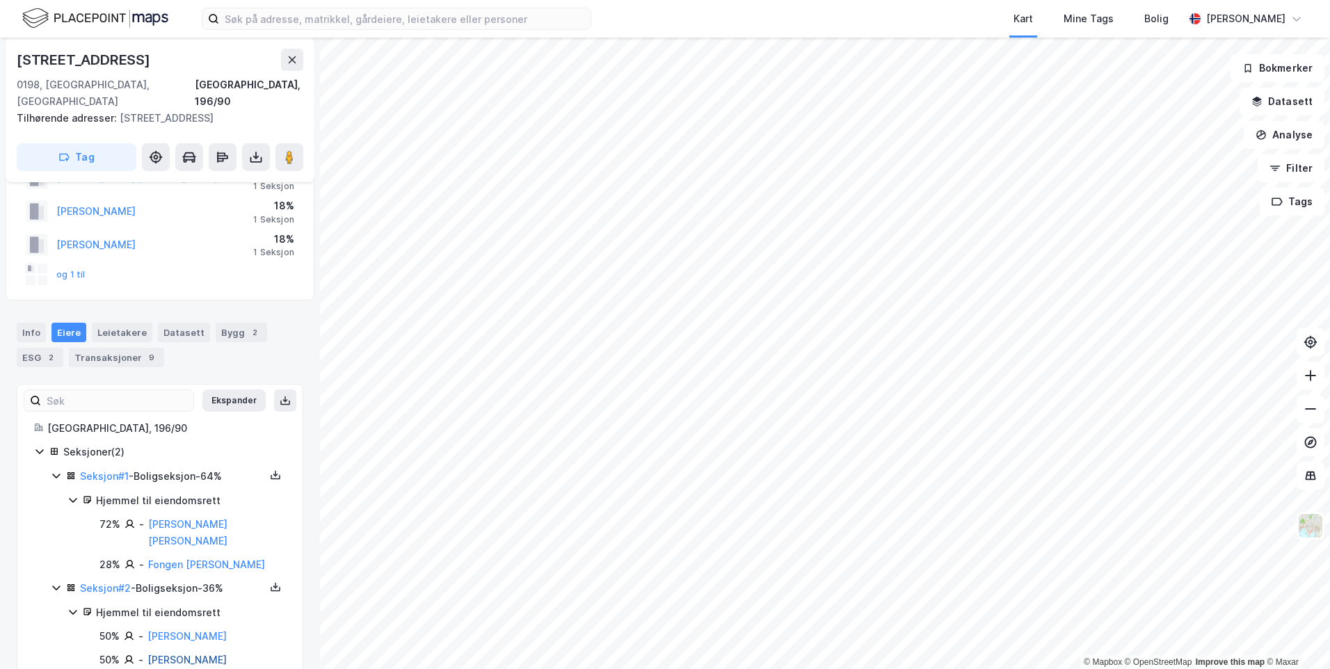
click at [216, 654] on link "[PERSON_NAME]" at bounding box center [186, 660] width 79 height 12
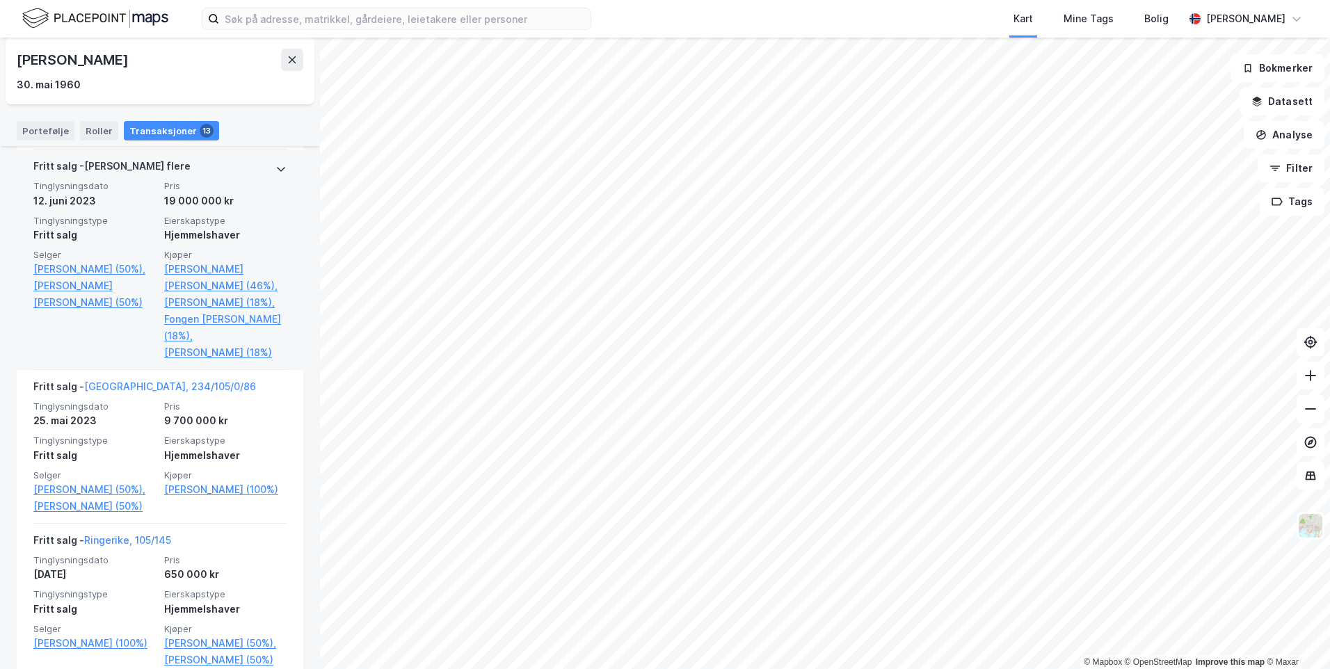
scroll to position [904, 0]
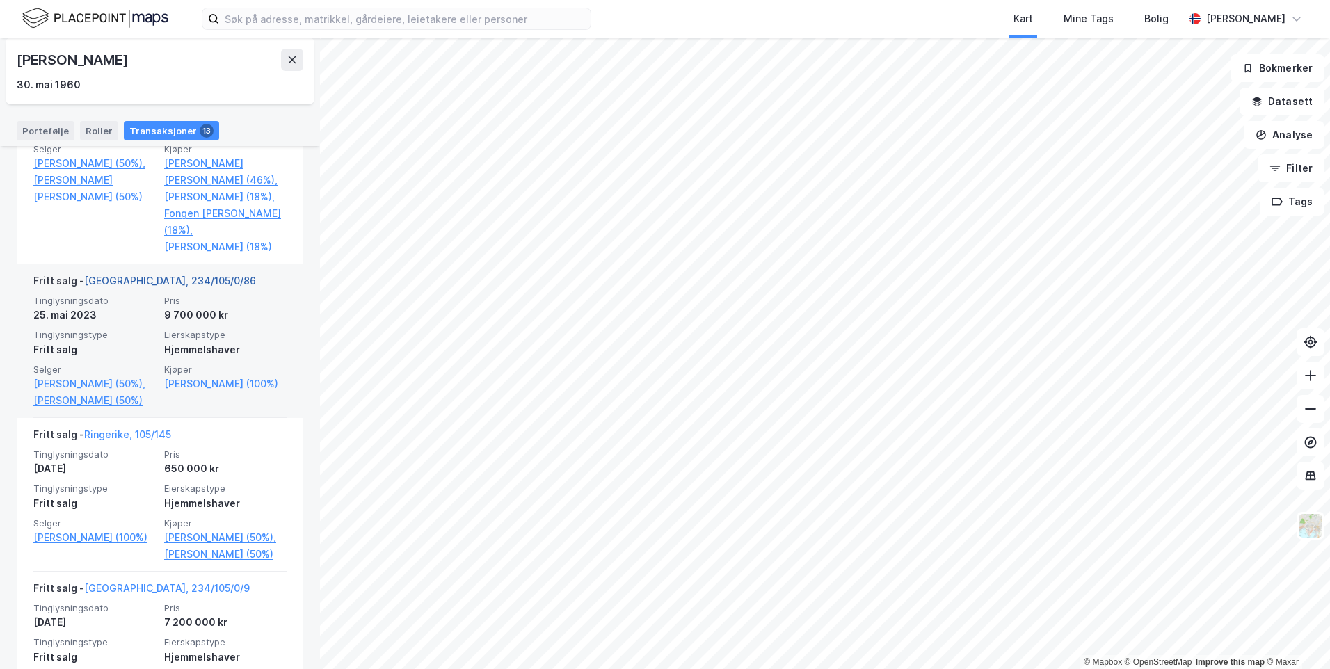
click at [157, 287] on link "[GEOGRAPHIC_DATA], 234/105/0/86" at bounding box center [170, 281] width 172 height 12
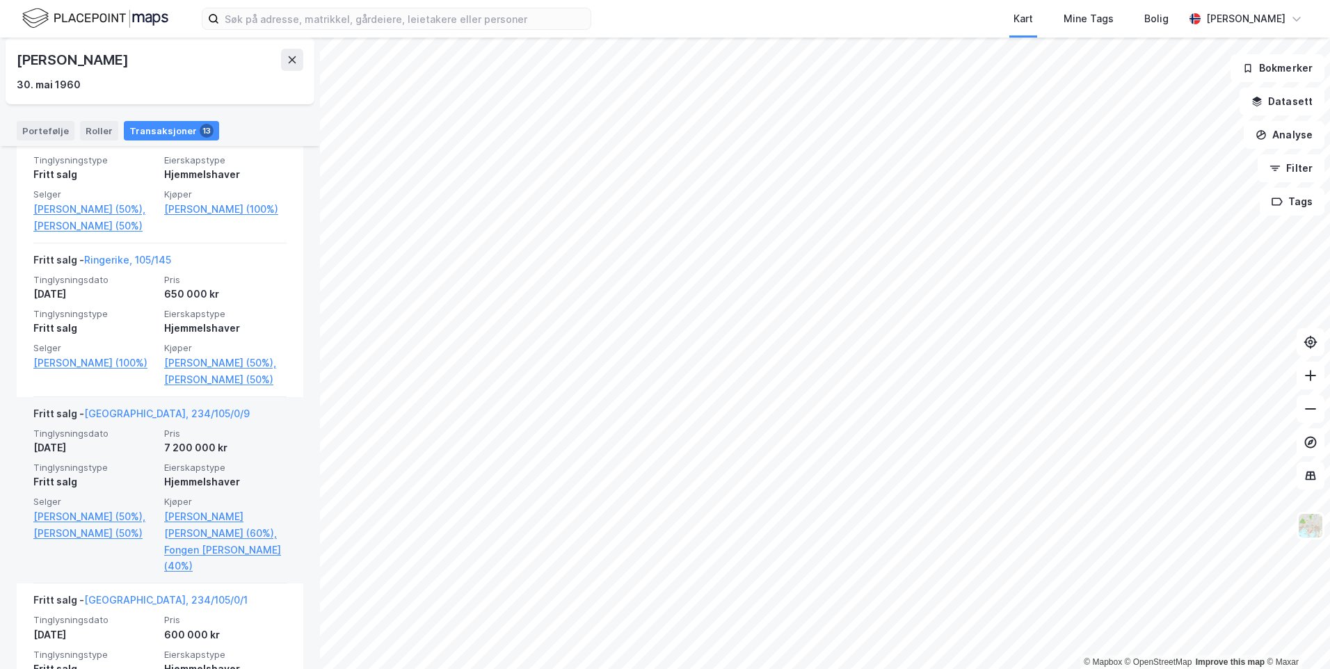
scroll to position [1183, 0]
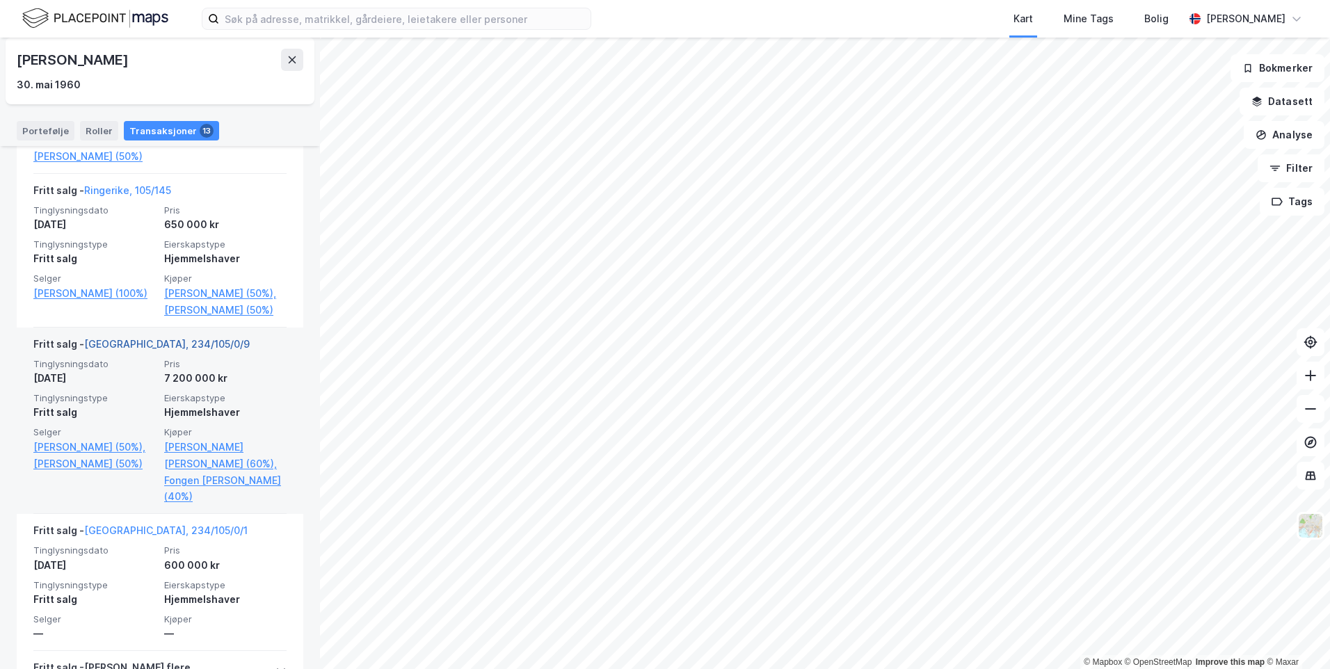
click at [144, 350] on link "[GEOGRAPHIC_DATA], 234/105/0/9" at bounding box center [167, 344] width 166 height 12
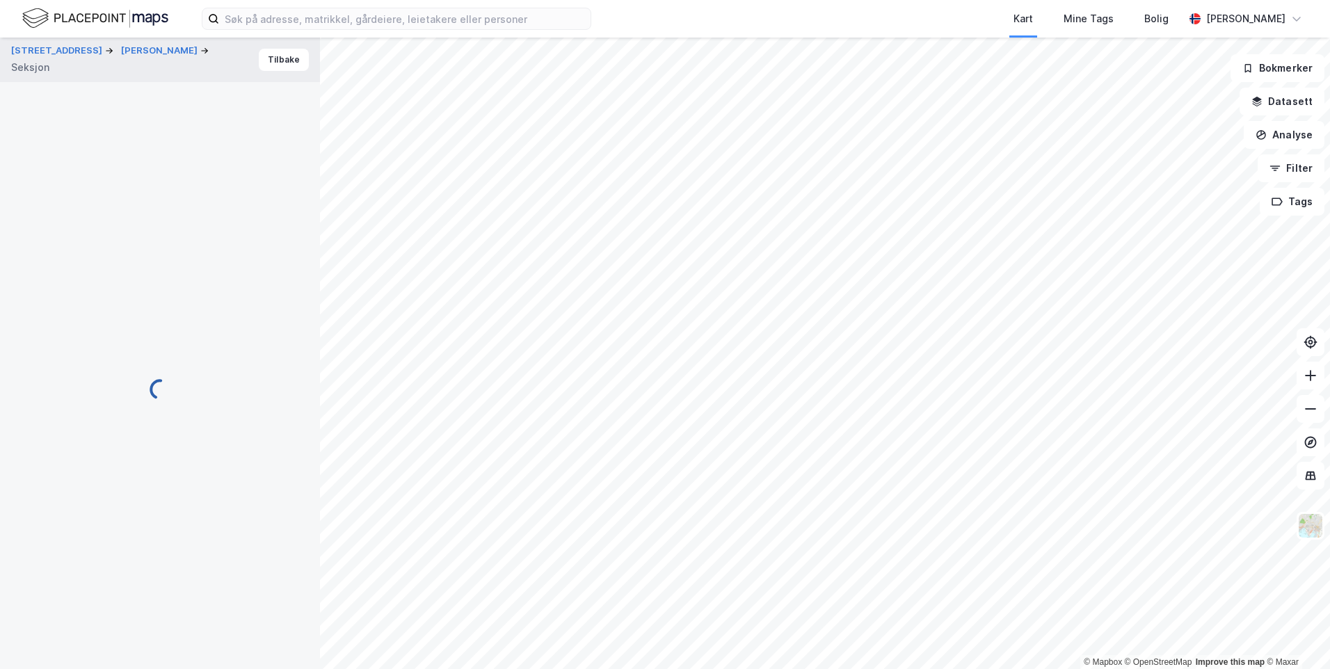
scroll to position [49, 0]
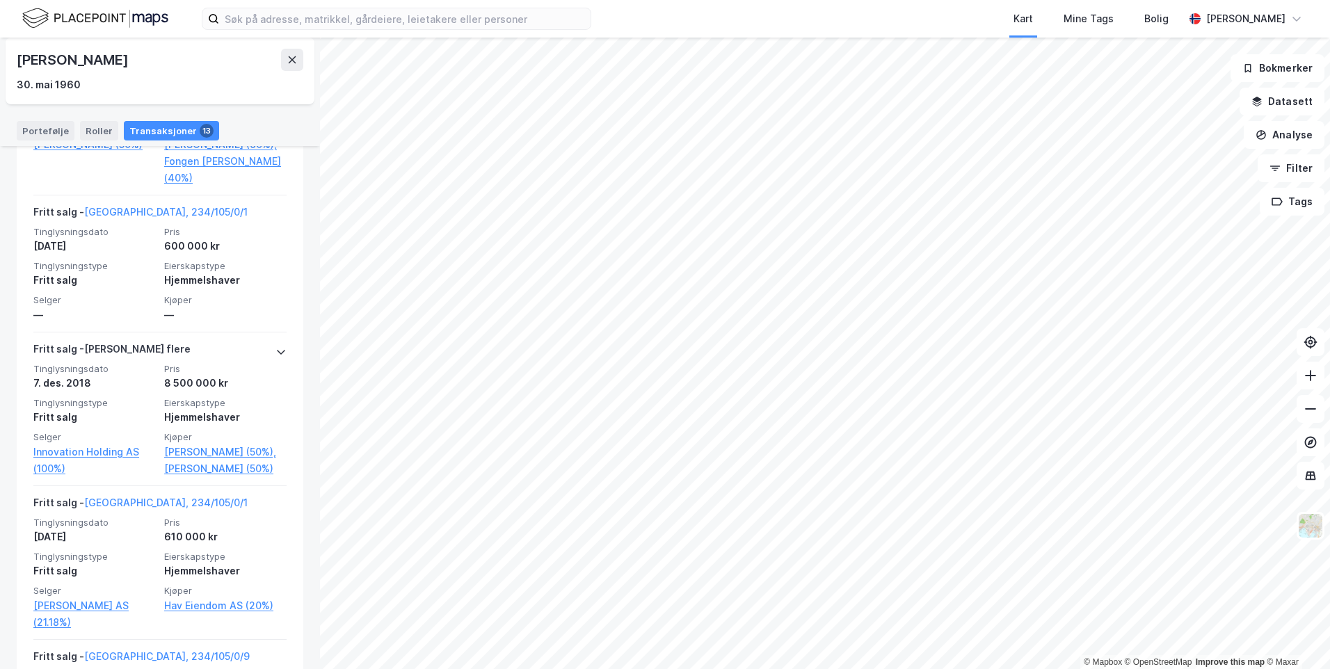
scroll to position [1530, 0]
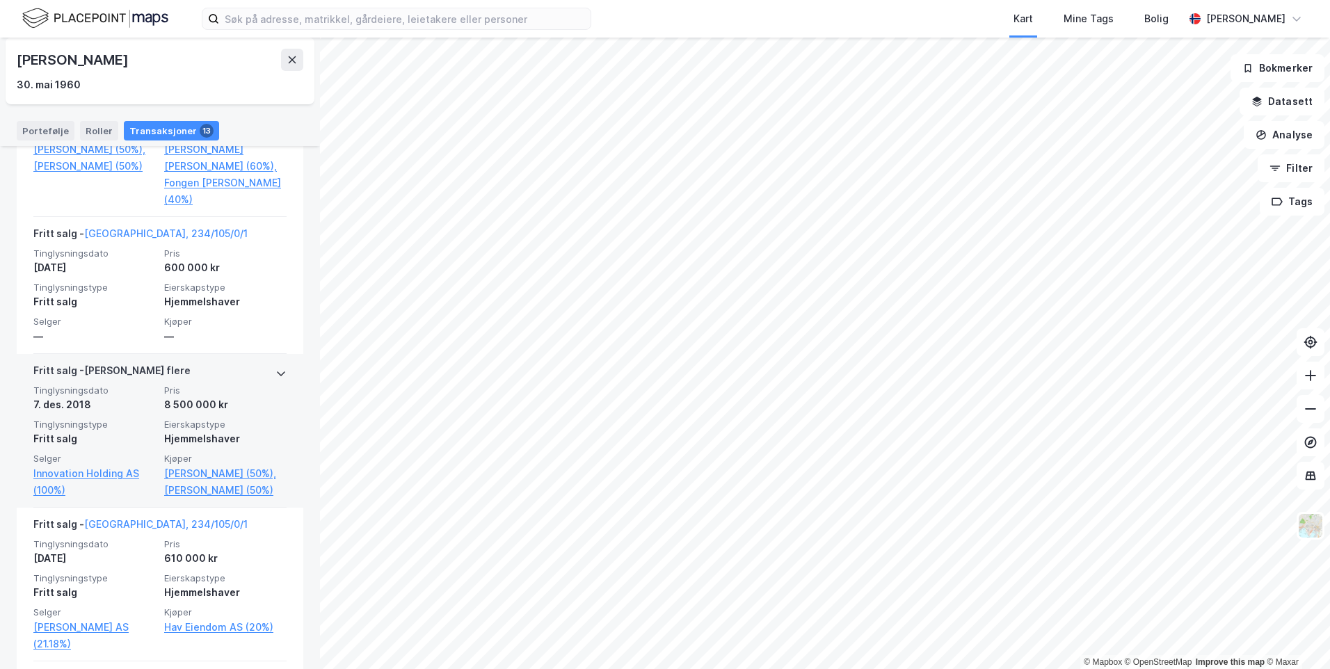
click at [161, 385] on div "[PERSON_NAME] flere" at bounding box center [159, 373] width 253 height 22
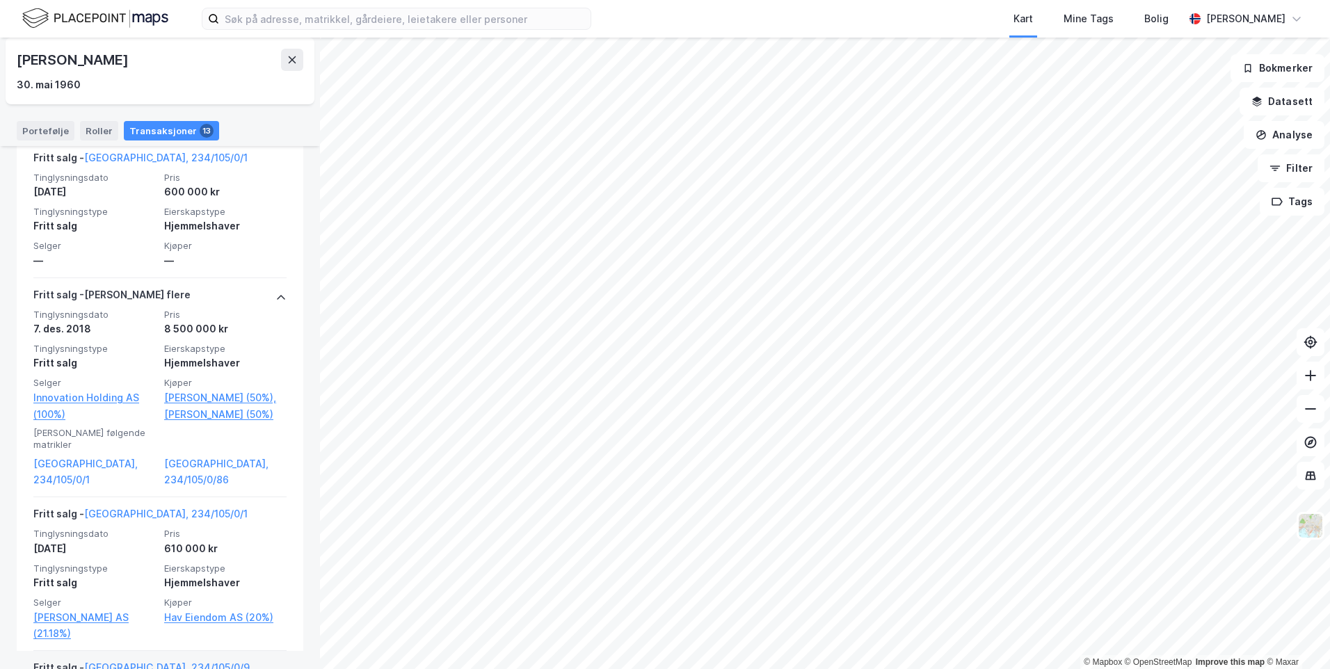
scroll to position [1878, 0]
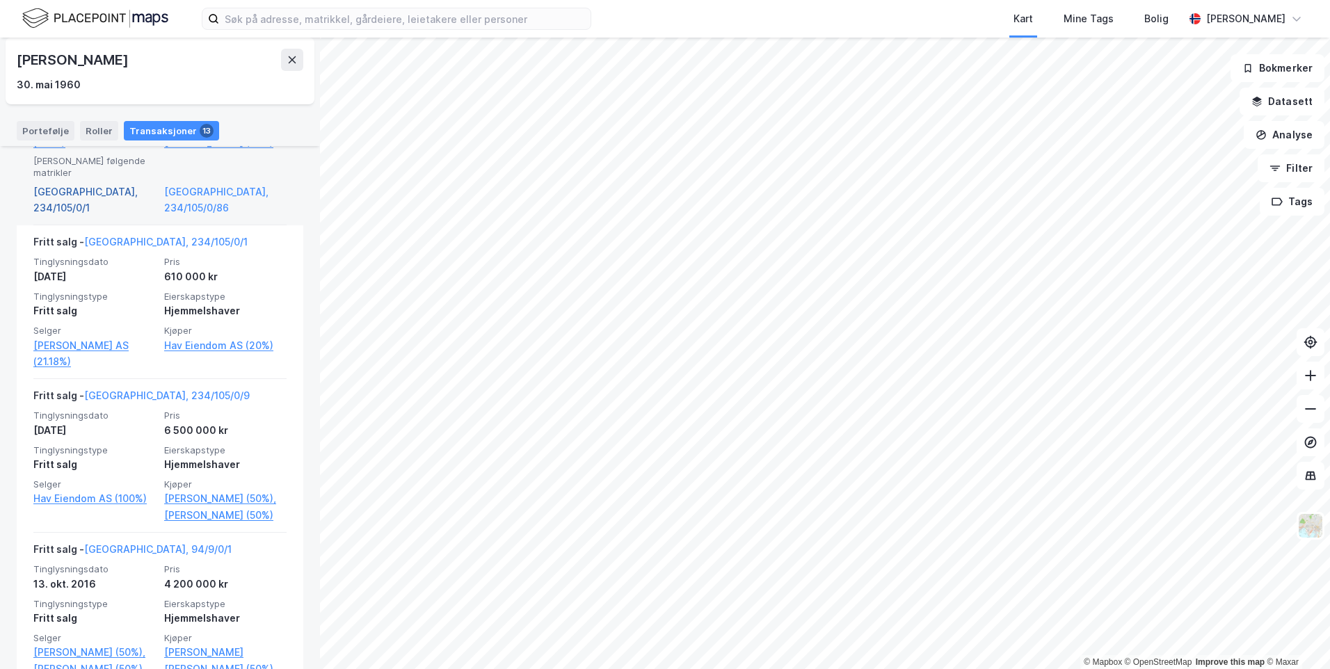
click at [91, 217] on link "[GEOGRAPHIC_DATA], 234/105/0/1" at bounding box center [94, 200] width 122 height 33
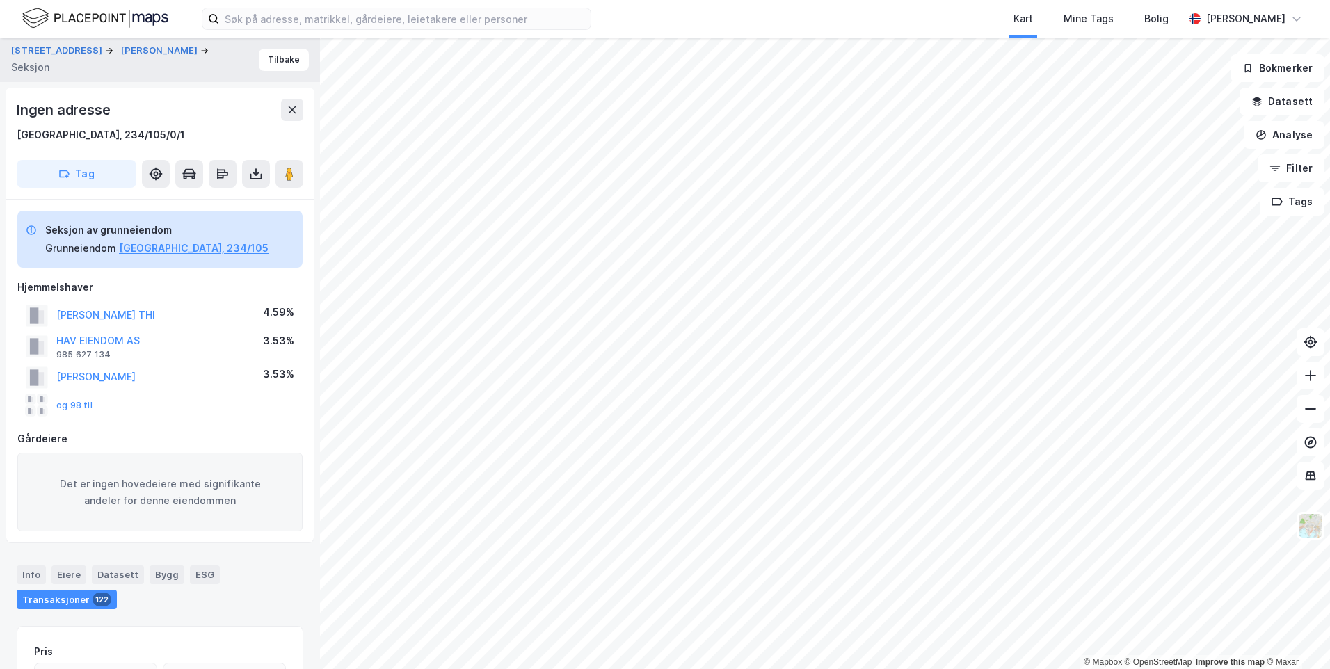
scroll to position [49, 0]
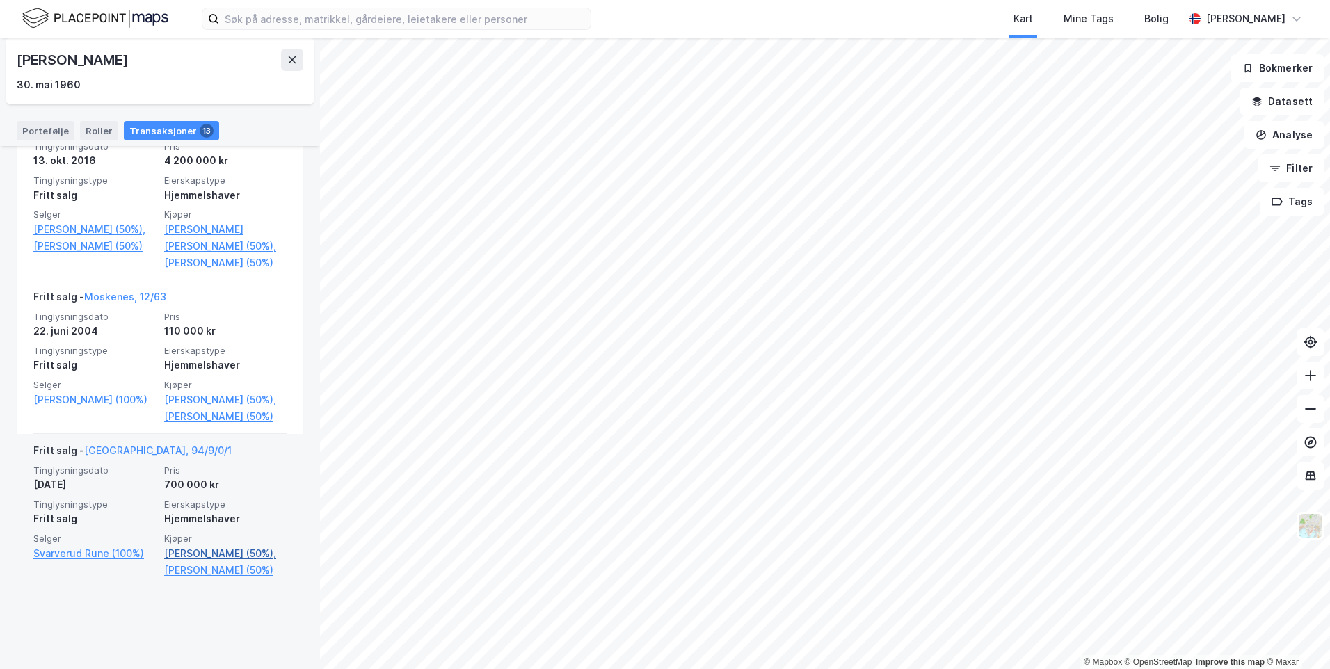
scroll to position [2310, 0]
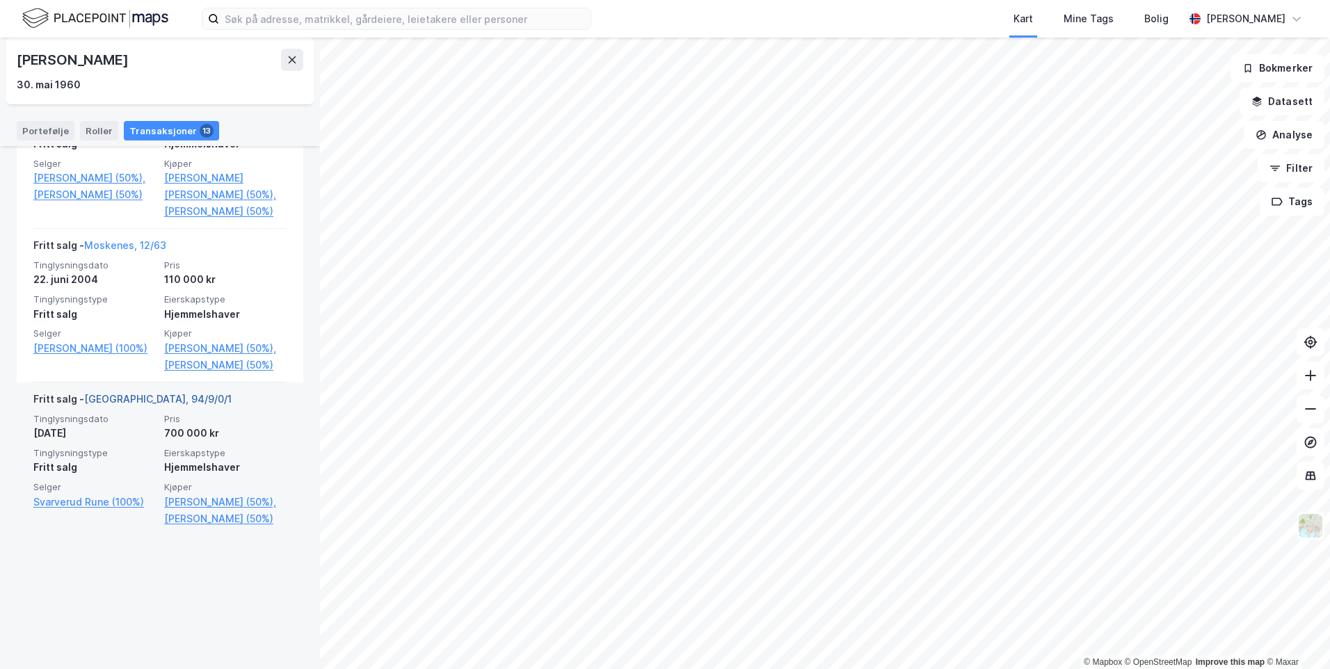
click at [155, 405] on link "[GEOGRAPHIC_DATA], 94/9/0/1" at bounding box center [157, 399] width 147 height 12
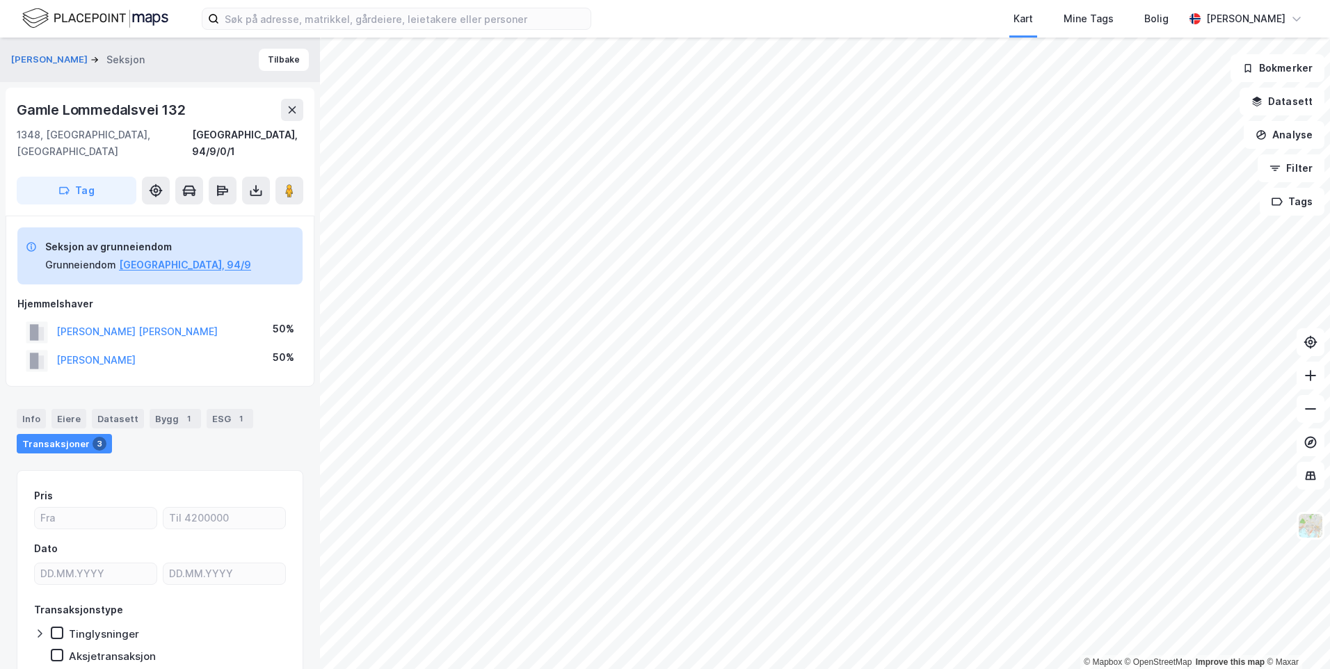
drag, startPoint x: 189, startPoint y: 420, endPoint x: 189, endPoint y: 413, distance: 7.0
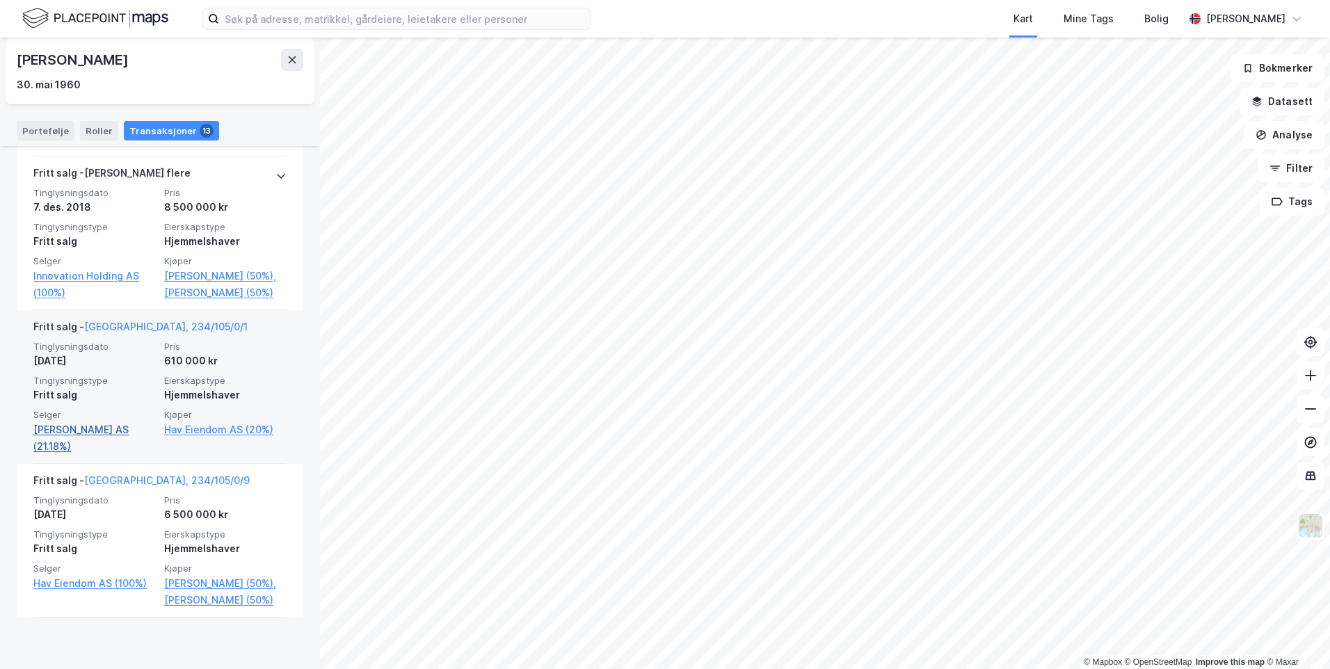
scroll to position [1614, 0]
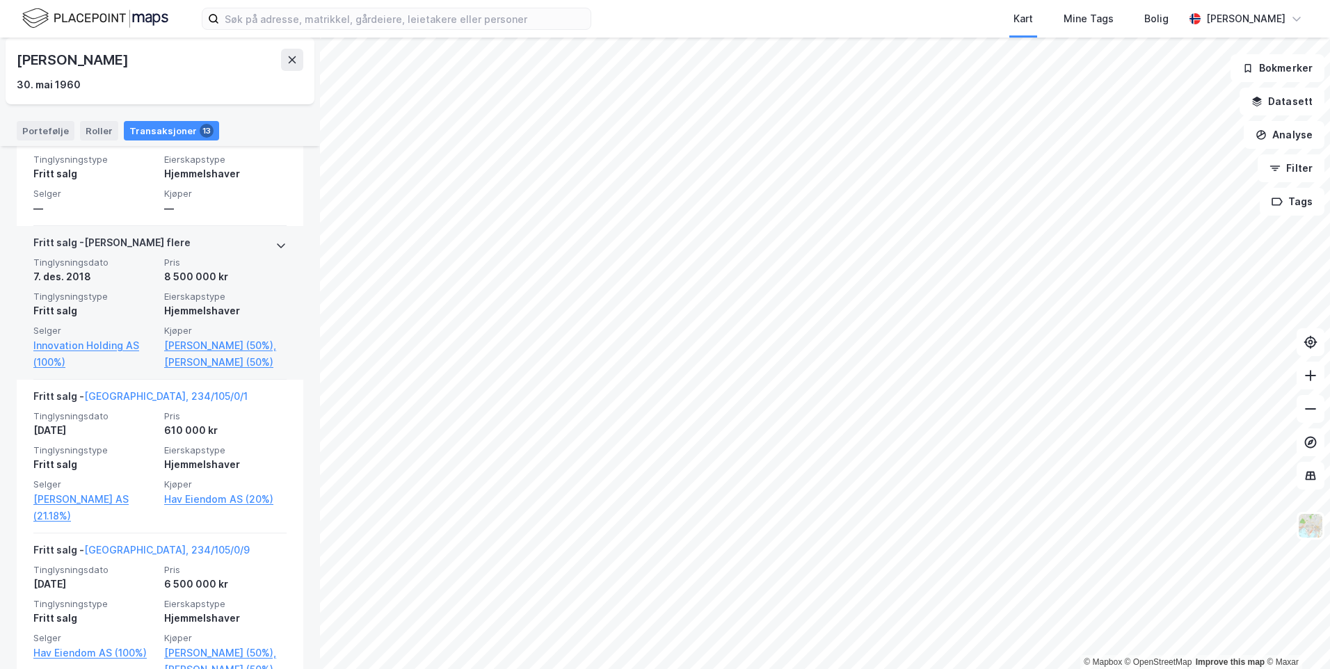
click at [229, 257] on div "[PERSON_NAME] flere" at bounding box center [159, 245] width 253 height 22
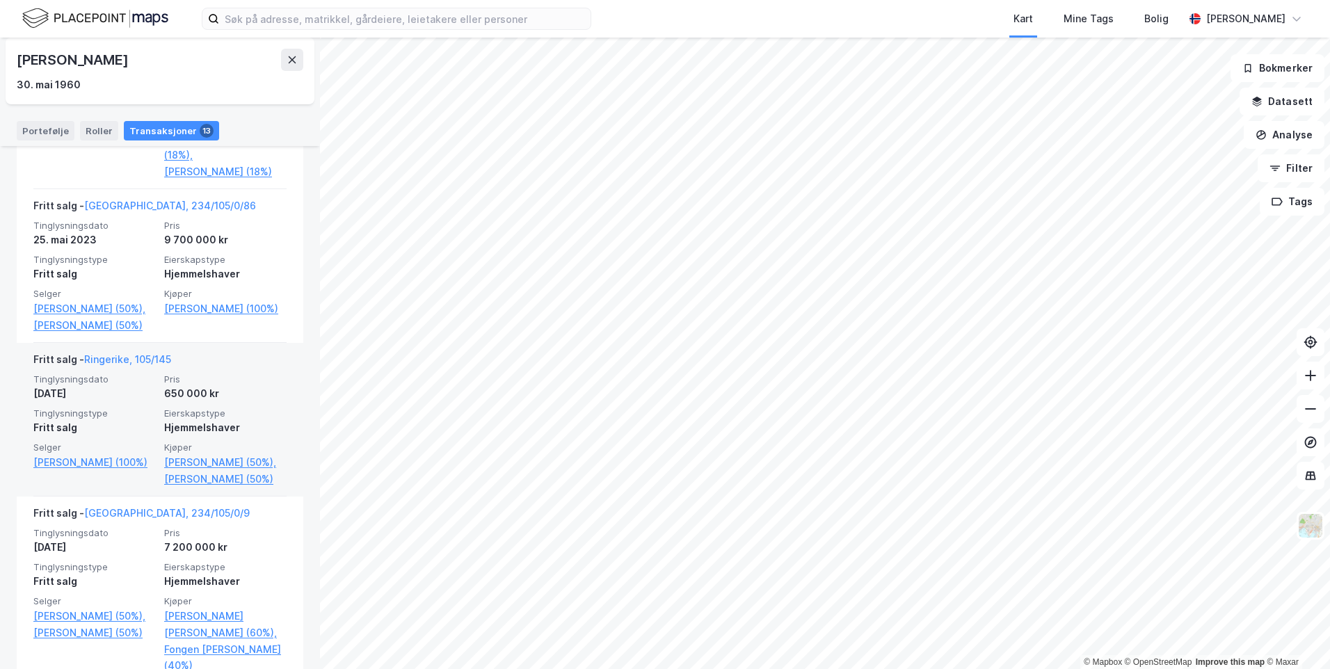
scroll to position [918, 0]
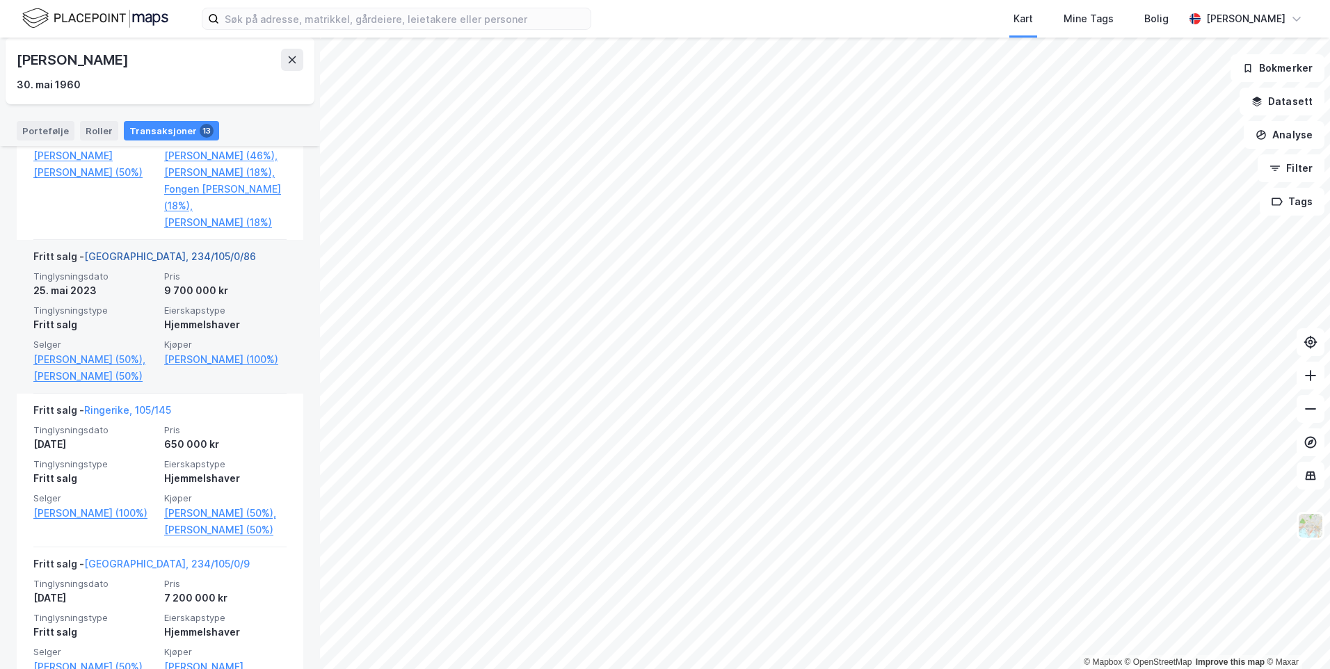
click at [160, 262] on link "[GEOGRAPHIC_DATA], 234/105/0/86" at bounding box center [170, 256] width 172 height 12
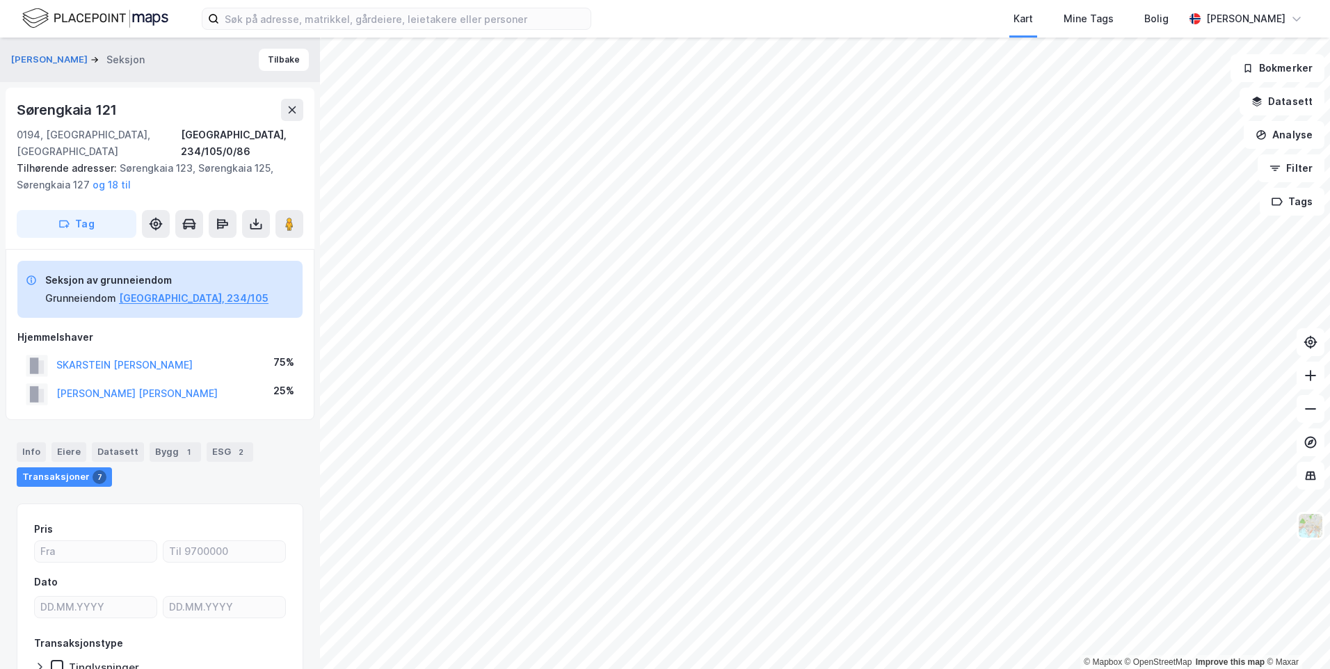
scroll to position [45, 0]
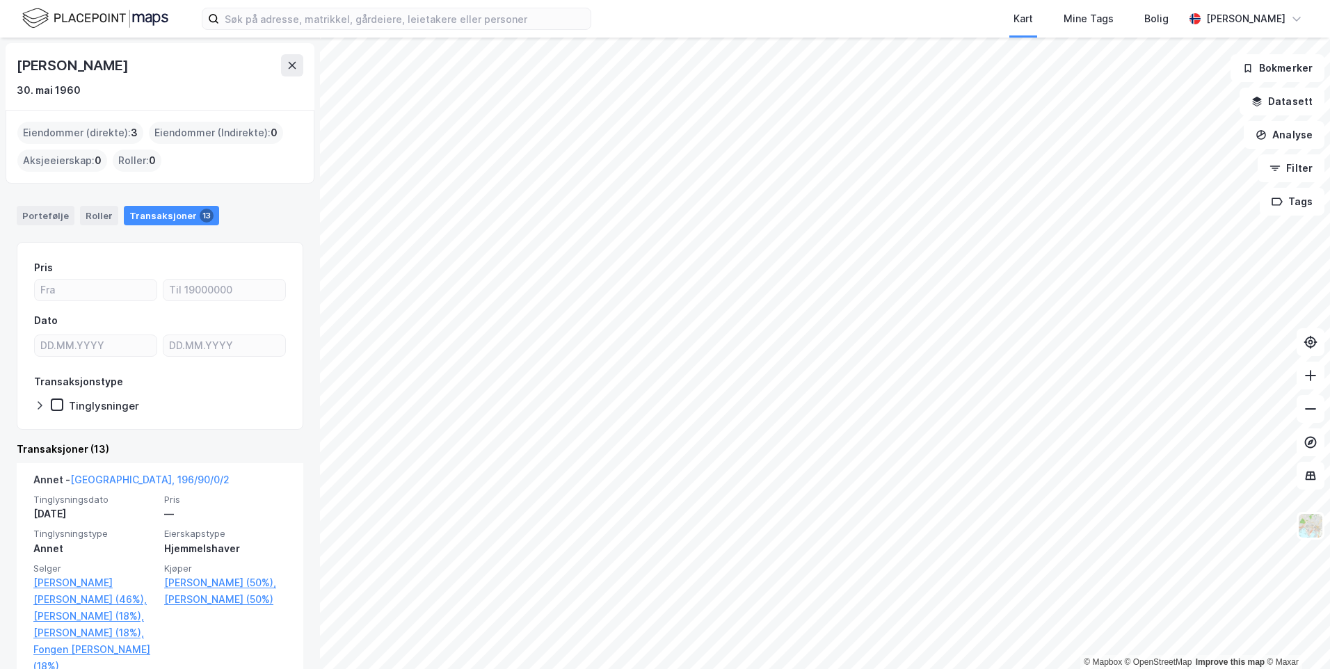
drag, startPoint x: 166, startPoint y: 383, endPoint x: 143, endPoint y: 374, distance: 24.9
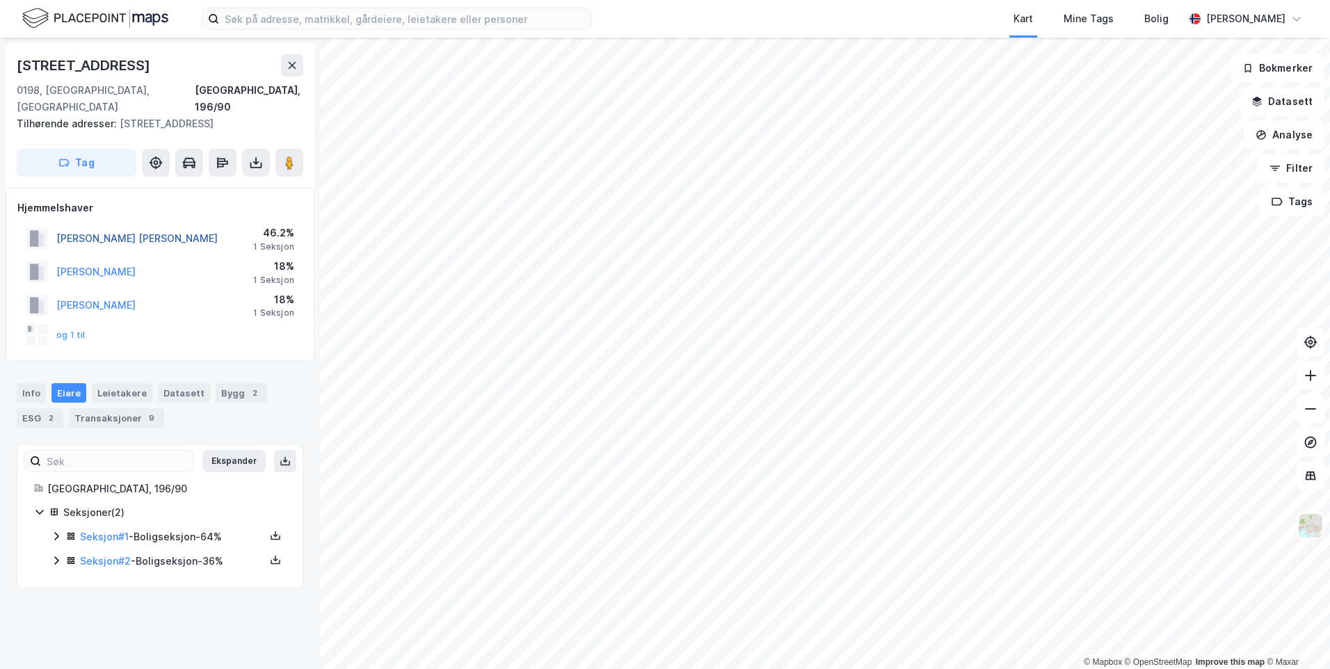
click at [0, 0] on button "[PERSON_NAME] [PERSON_NAME]" at bounding box center [0, 0] width 0 height 0
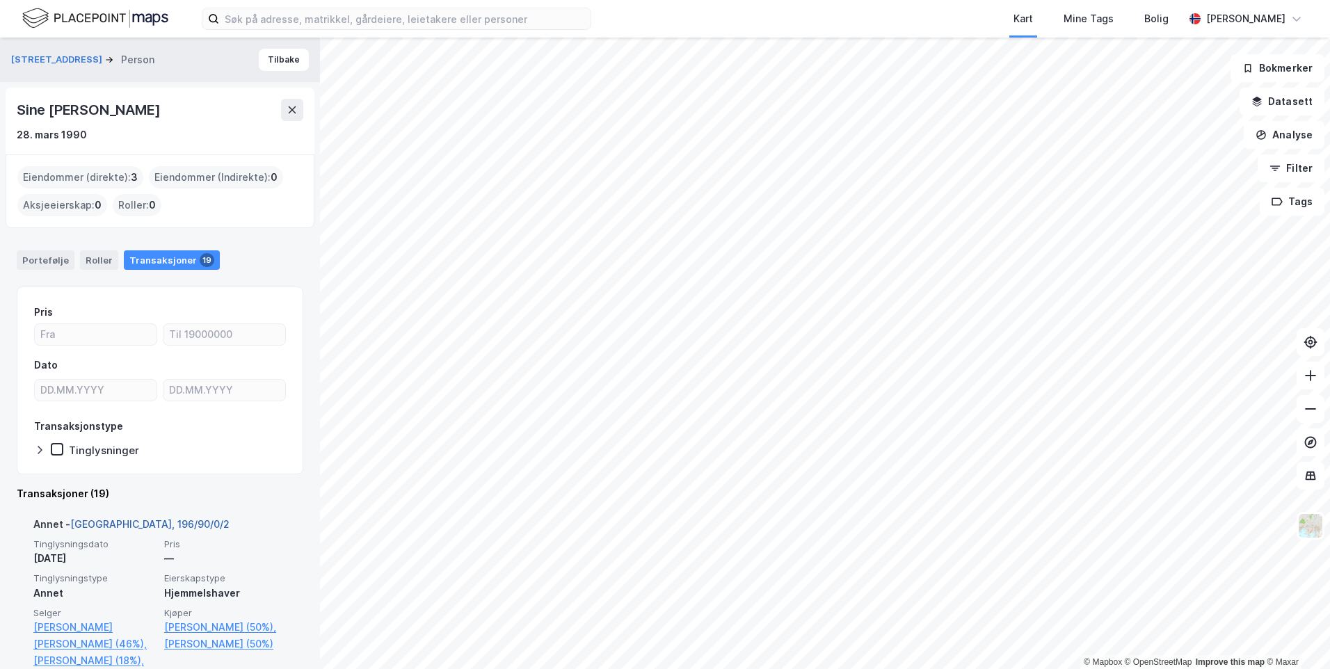
click at [127, 521] on link "[GEOGRAPHIC_DATA], 196/90/0/2" at bounding box center [149, 524] width 159 height 12
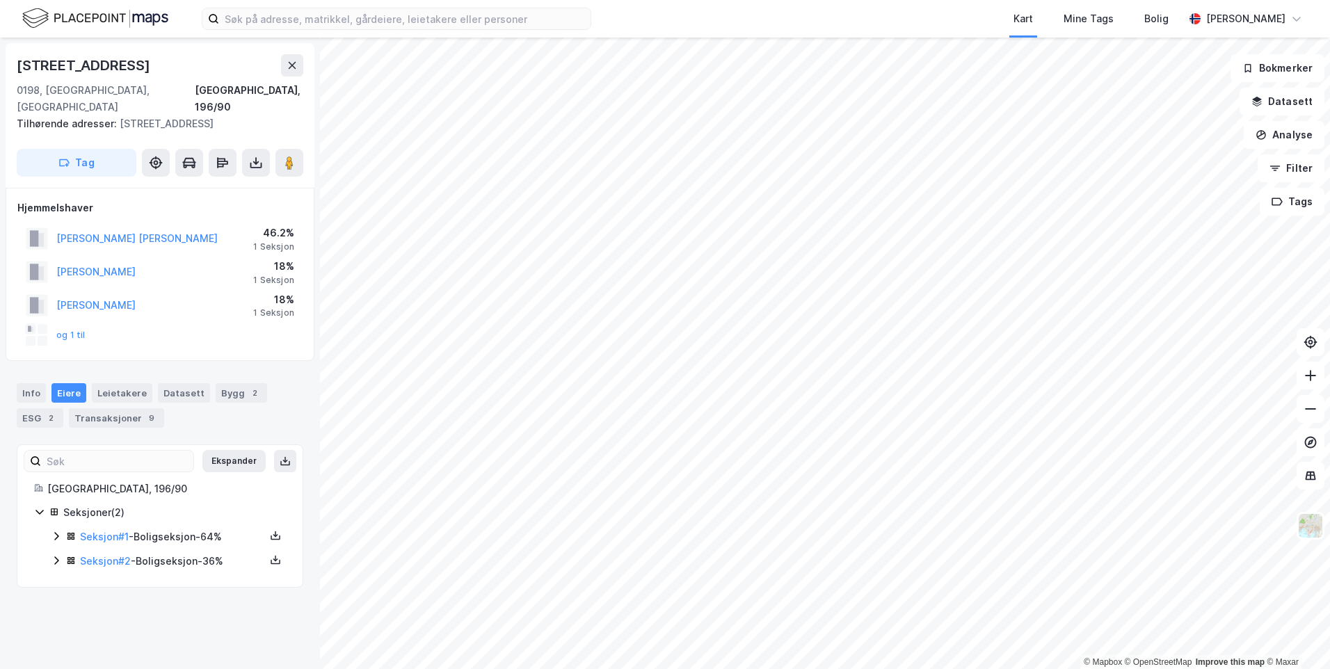
click at [54, 531] on icon at bounding box center [56, 536] width 11 height 11
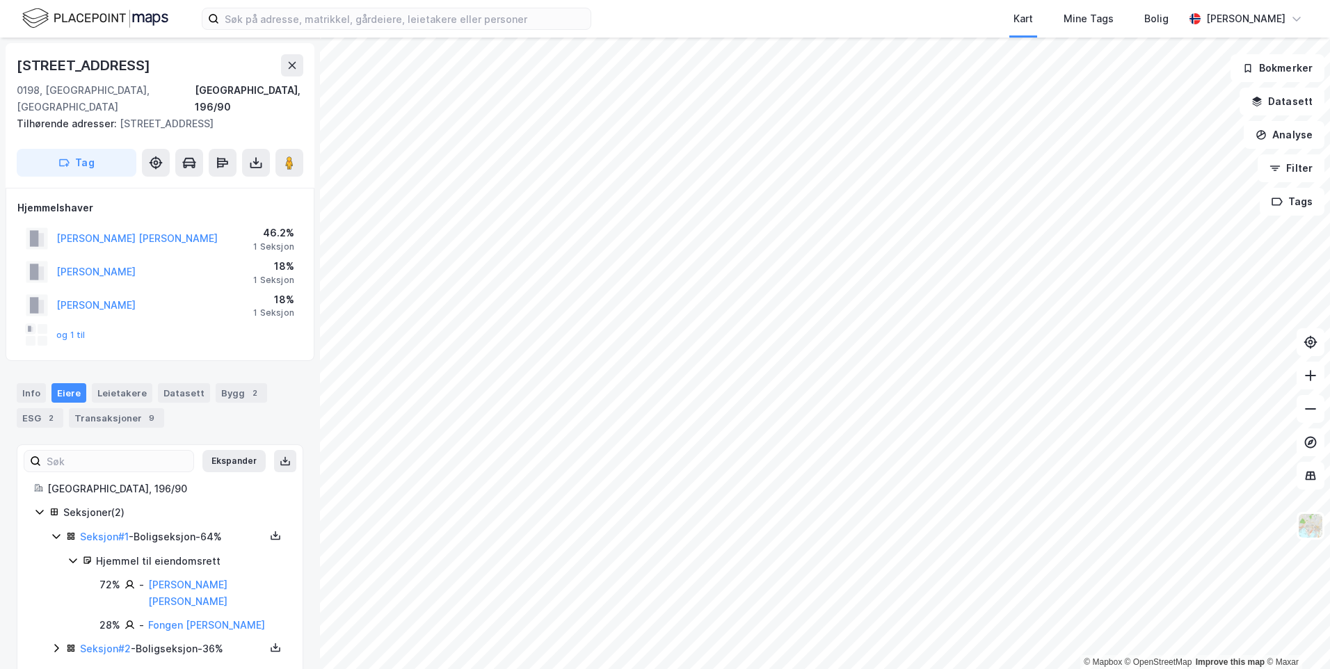
click at [54, 531] on icon at bounding box center [56, 536] width 11 height 11
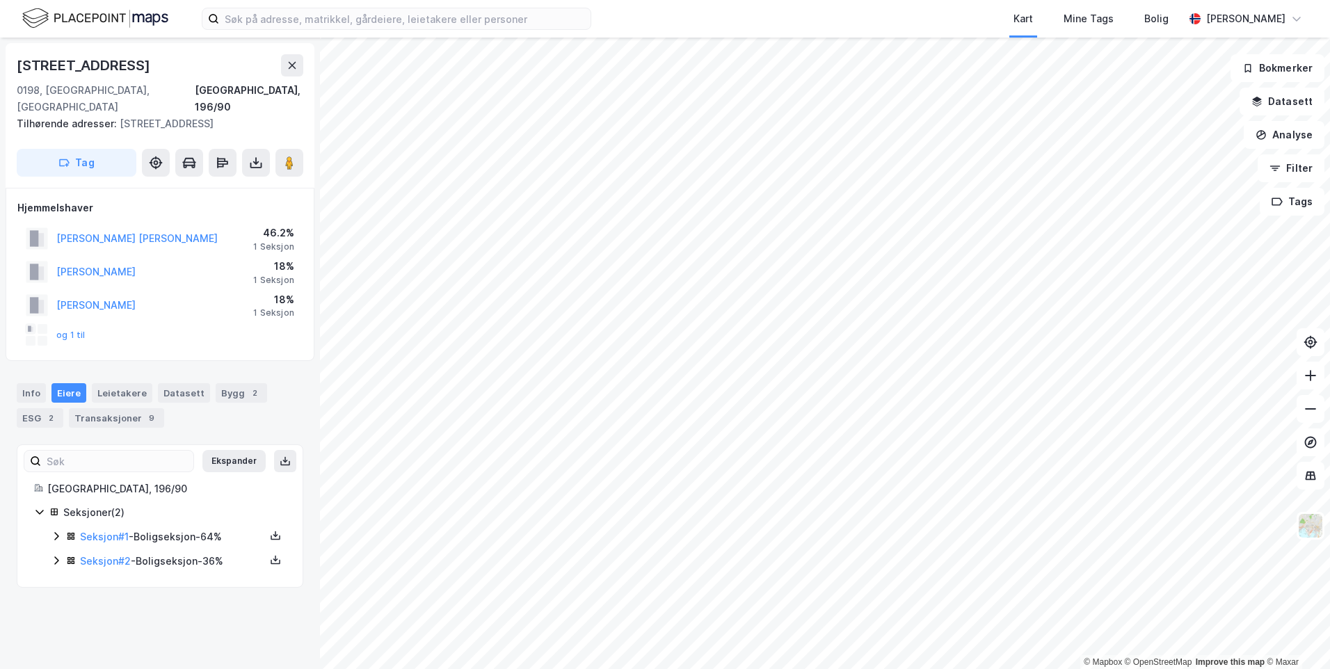
click at [54, 555] on icon at bounding box center [56, 560] width 11 height 11
click at [54, 559] on icon at bounding box center [56, 561] width 8 height 5
click at [37, 383] on div "Info" at bounding box center [31, 392] width 29 height 19
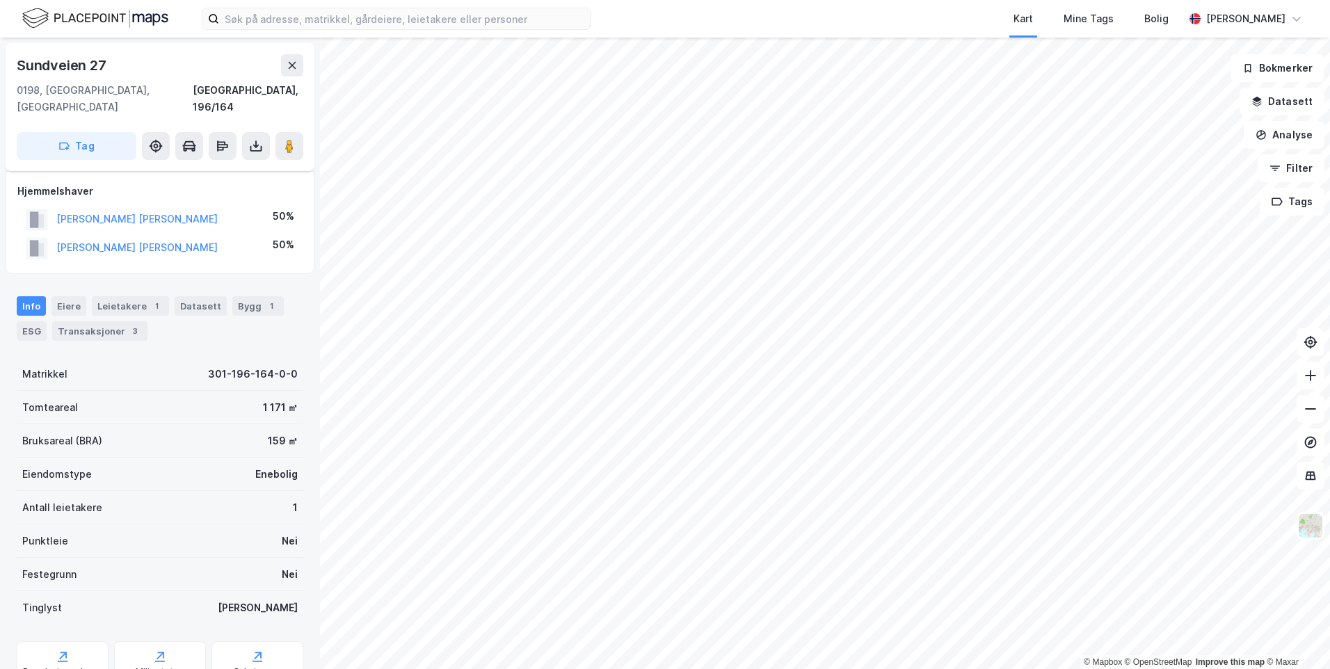
scroll to position [45, 0]
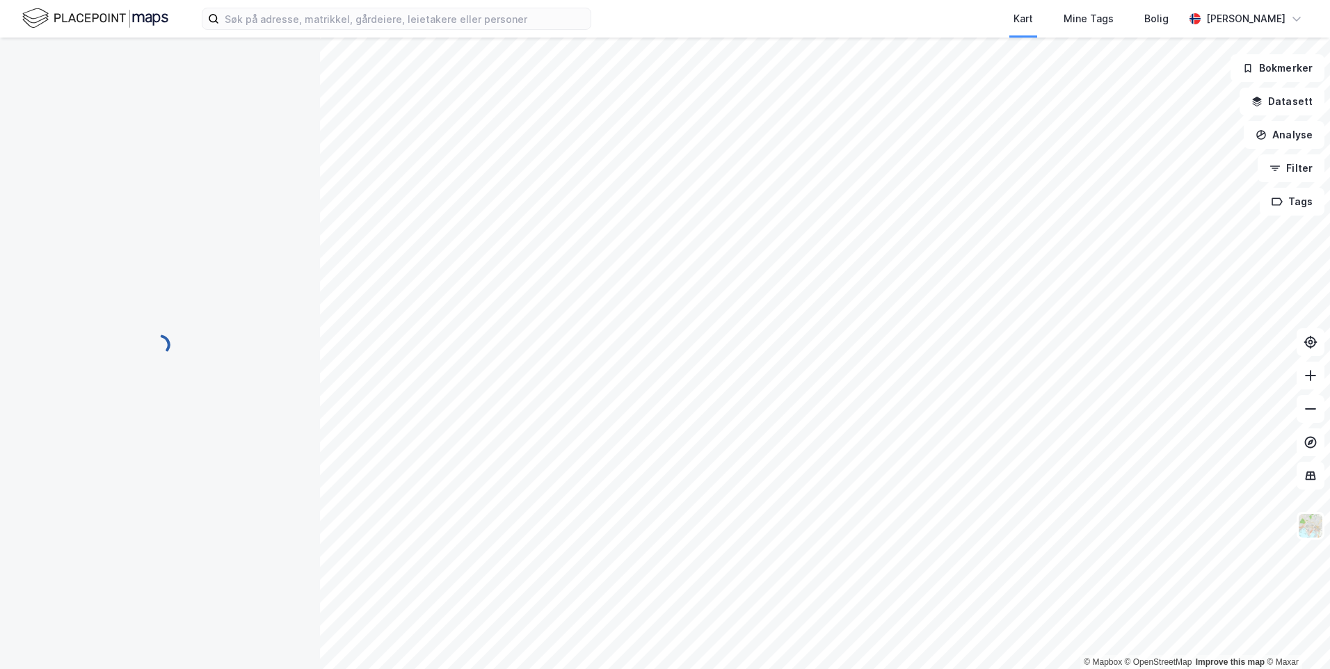
scroll to position [45, 0]
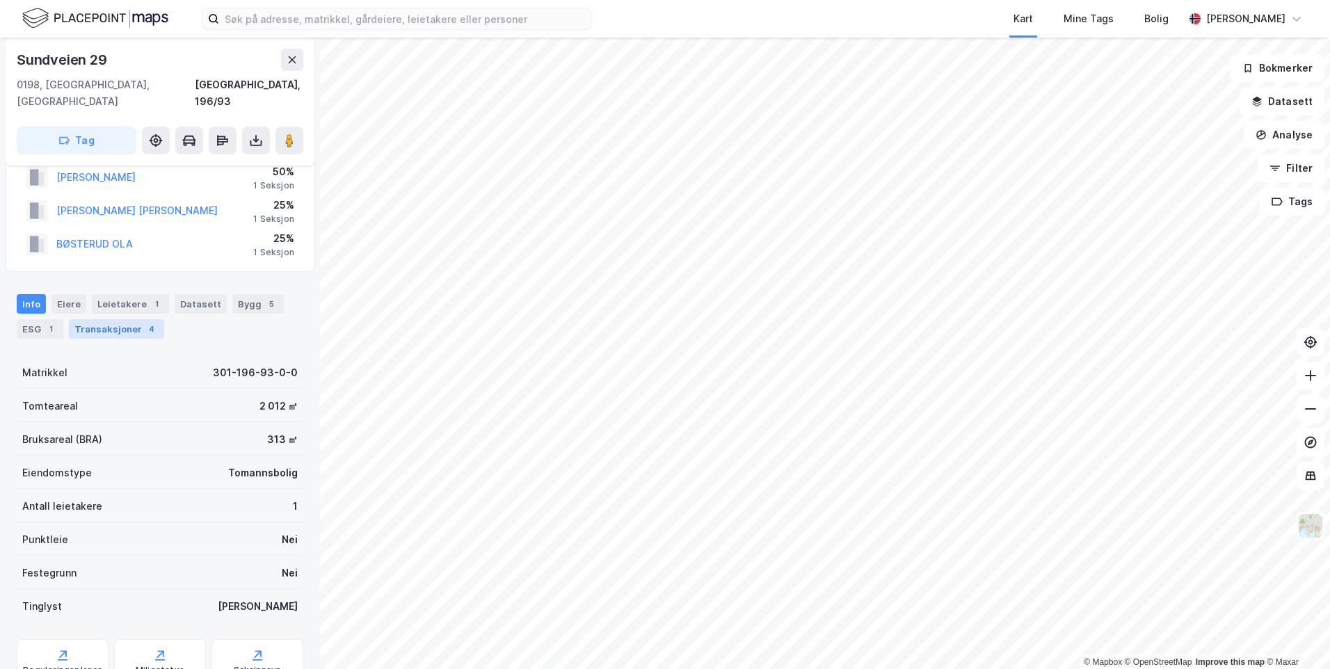
click at [132, 319] on div "Transaksjoner 4" at bounding box center [116, 328] width 95 height 19
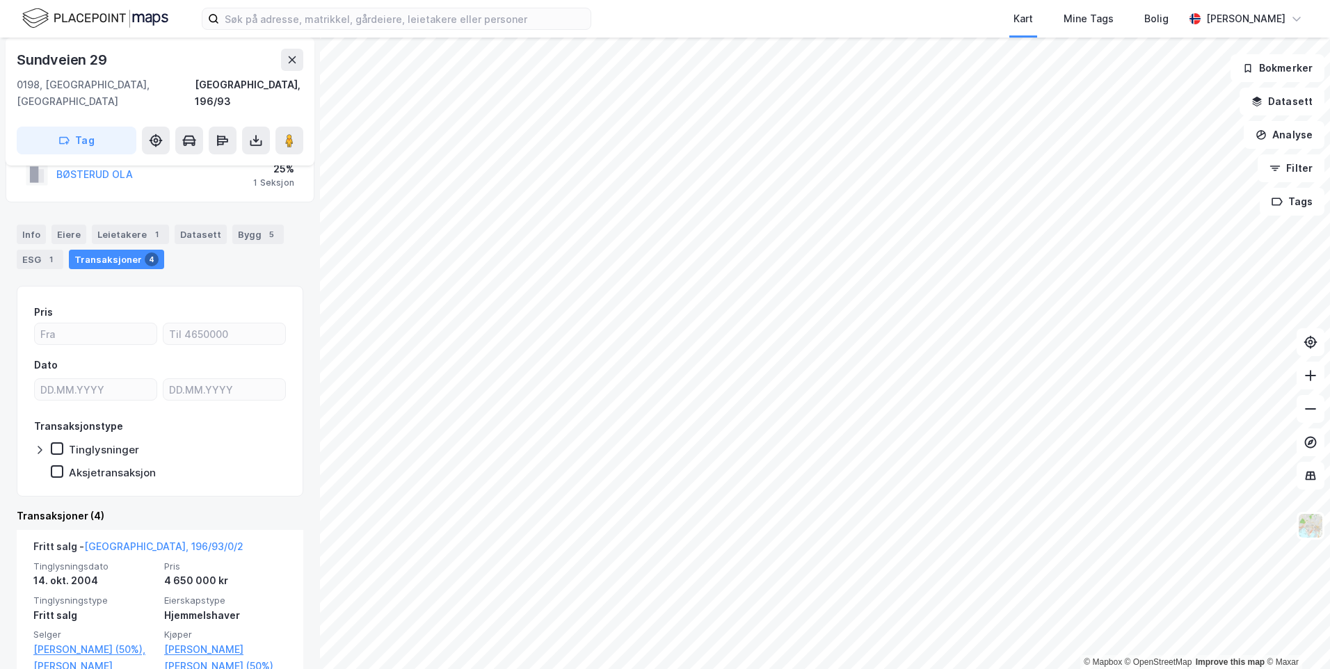
scroll to position [139, 0]
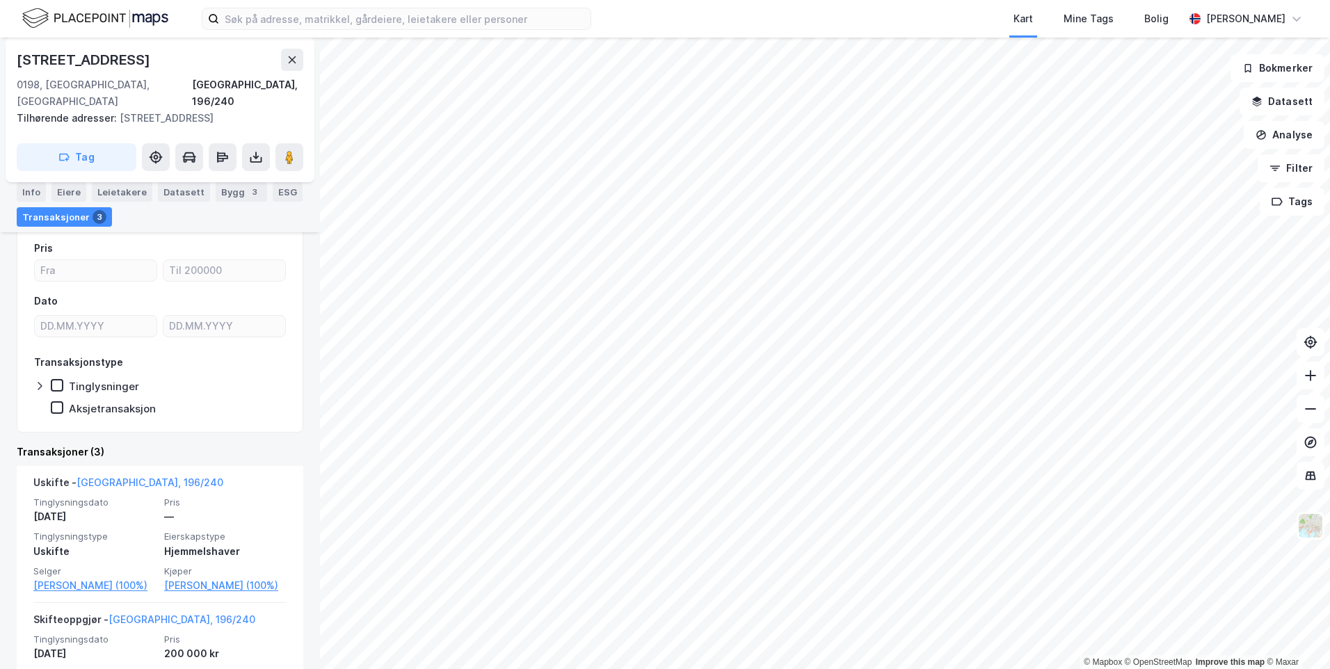
scroll to position [139, 0]
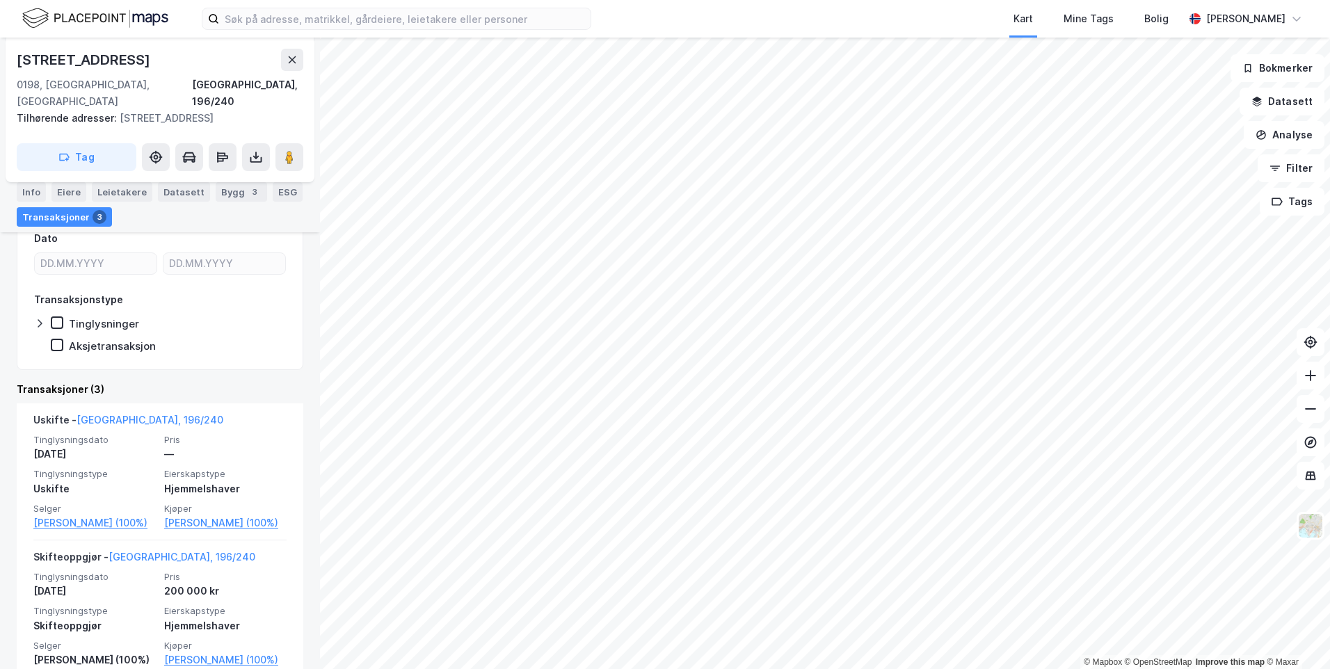
scroll to position [209, 0]
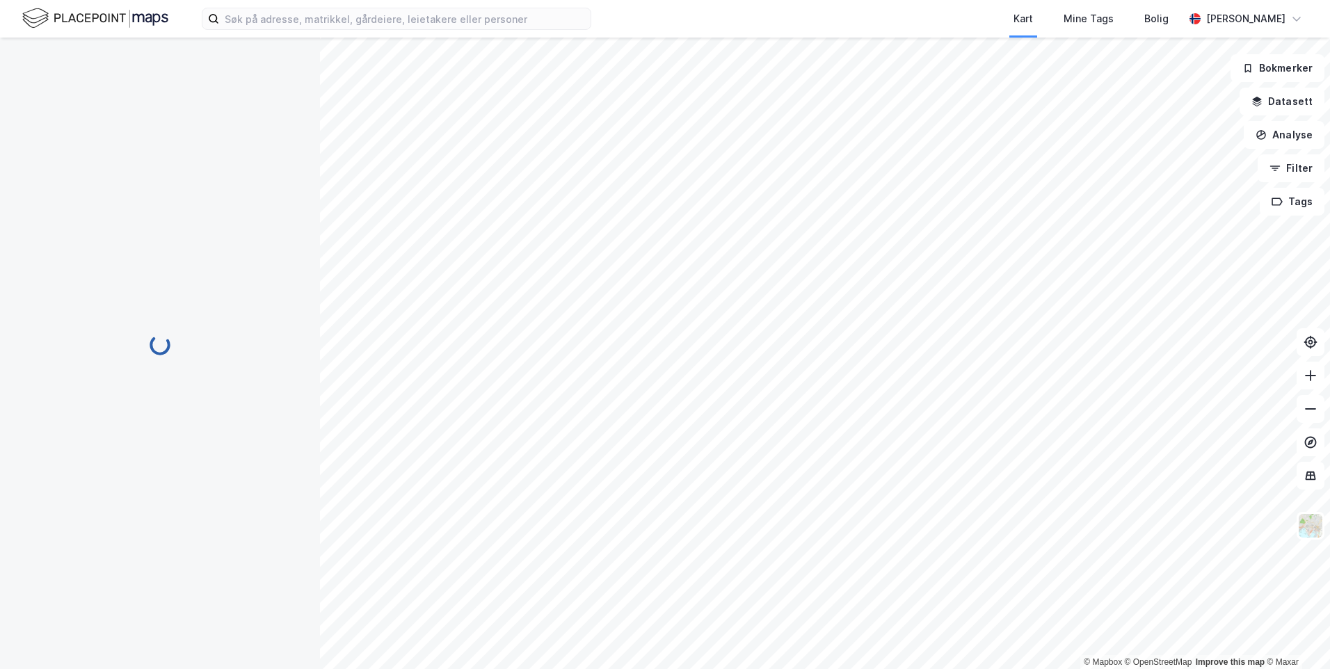
scroll to position [19, 0]
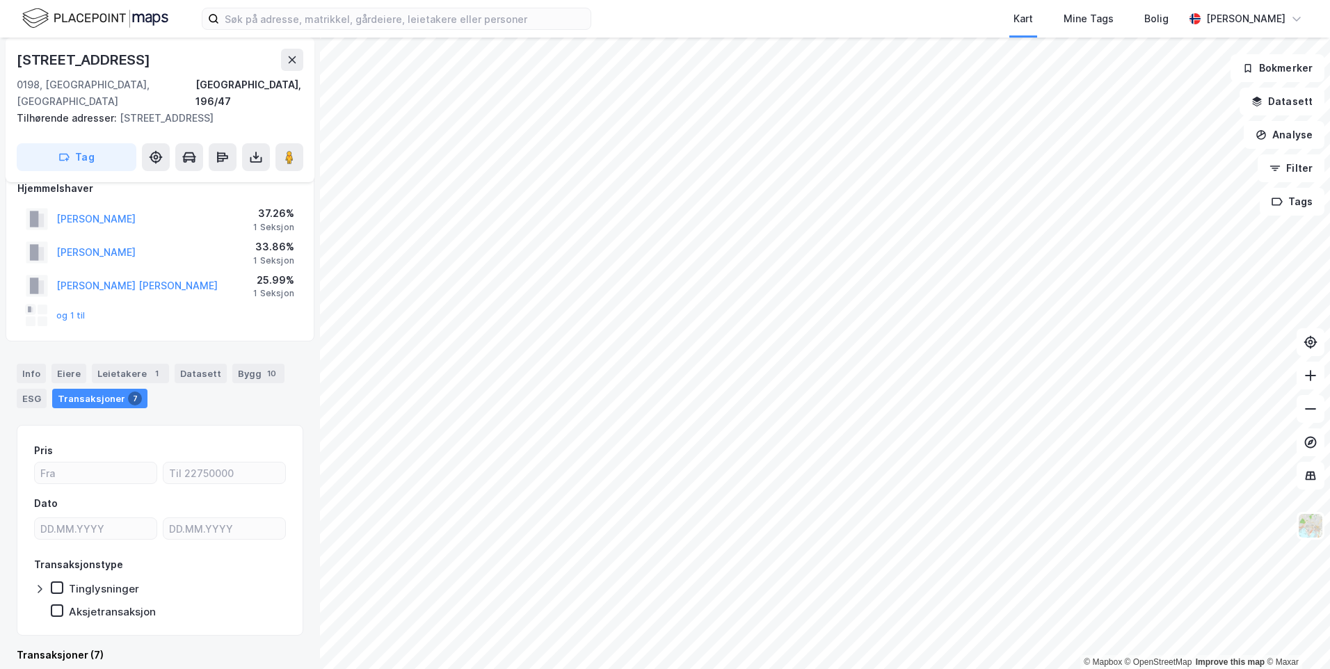
click at [719, 669] on html "Kart Mine Tags [PERSON_NAME] [PERSON_NAME] © Mapbox © OpenStreetMap Improve thi…" at bounding box center [665, 334] width 1330 height 669
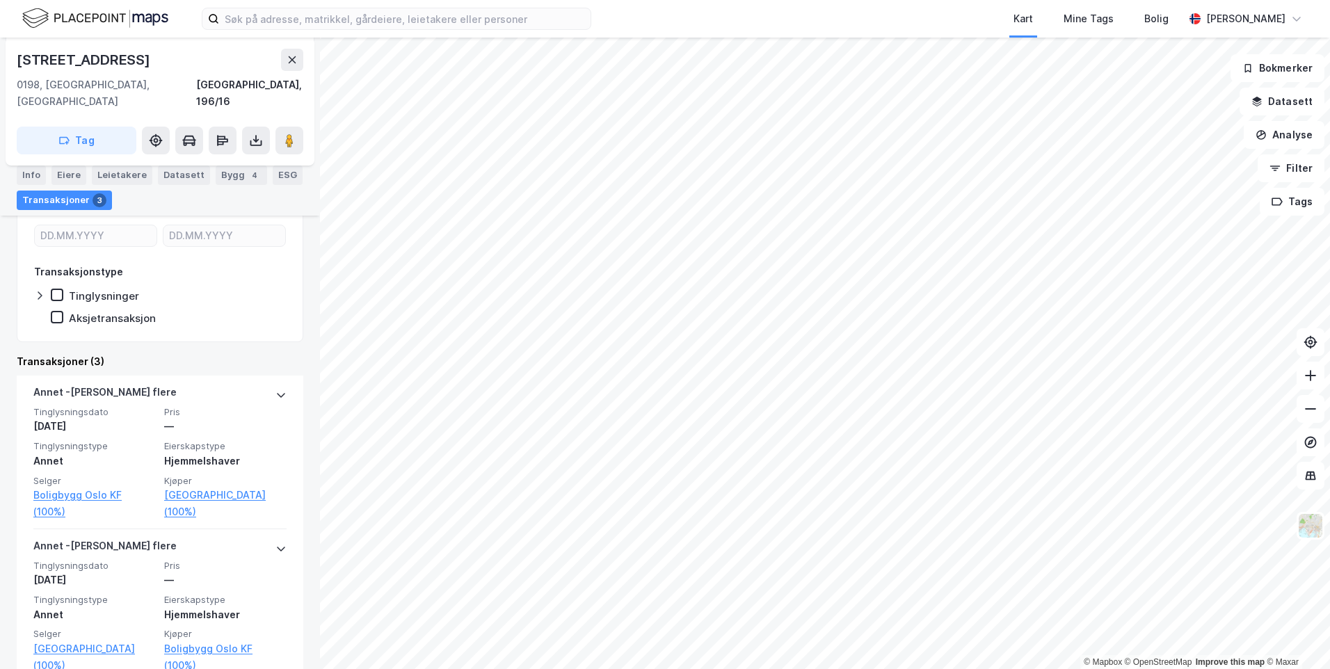
scroll to position [278, 0]
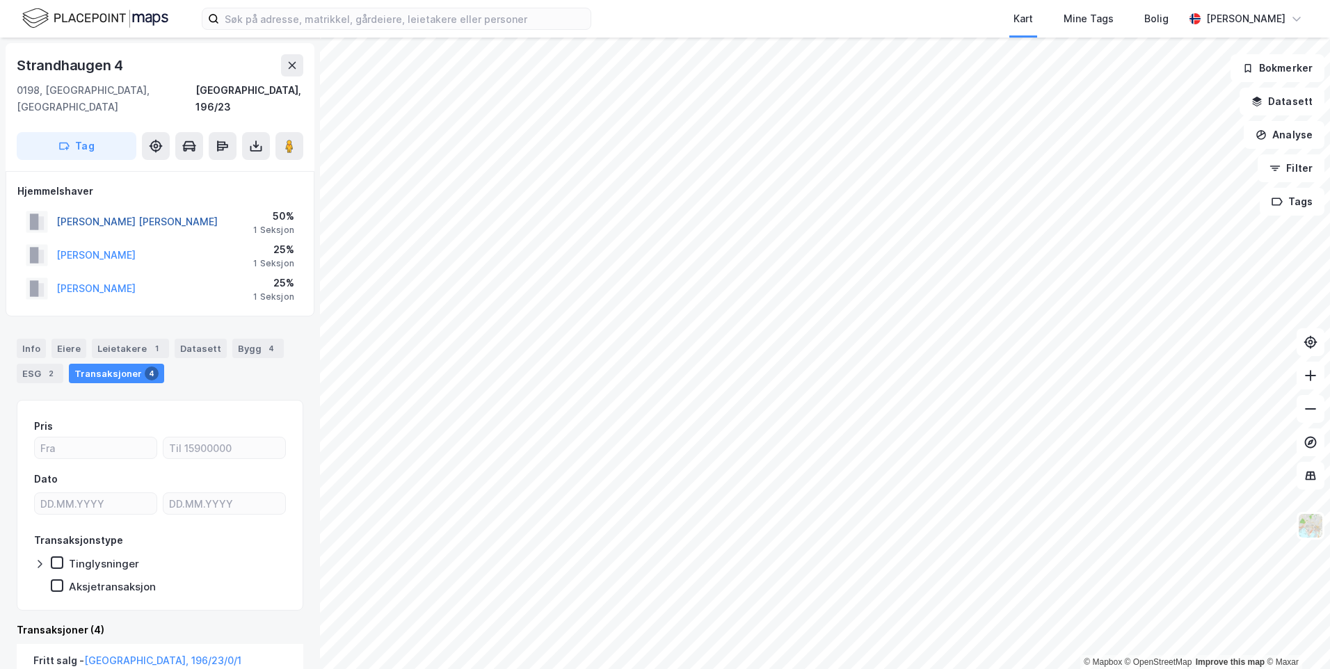
click at [0, 0] on button "[PERSON_NAME] [PERSON_NAME]" at bounding box center [0, 0] width 0 height 0
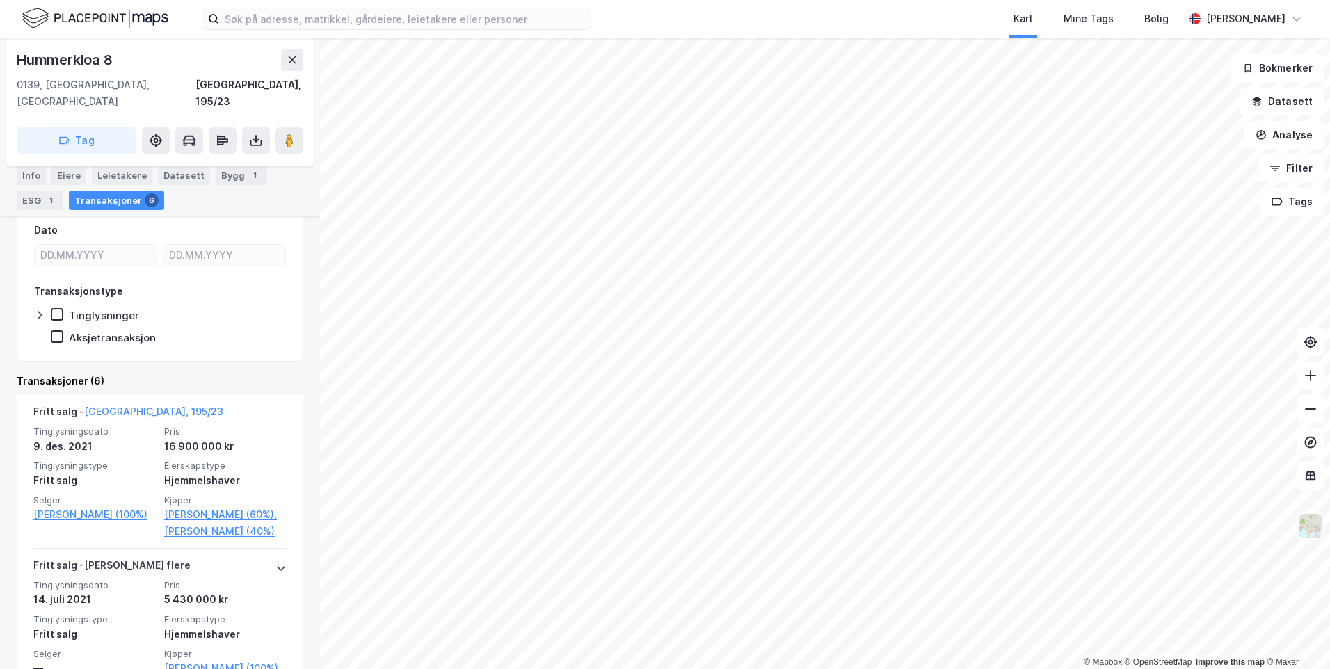
scroll to position [209, 0]
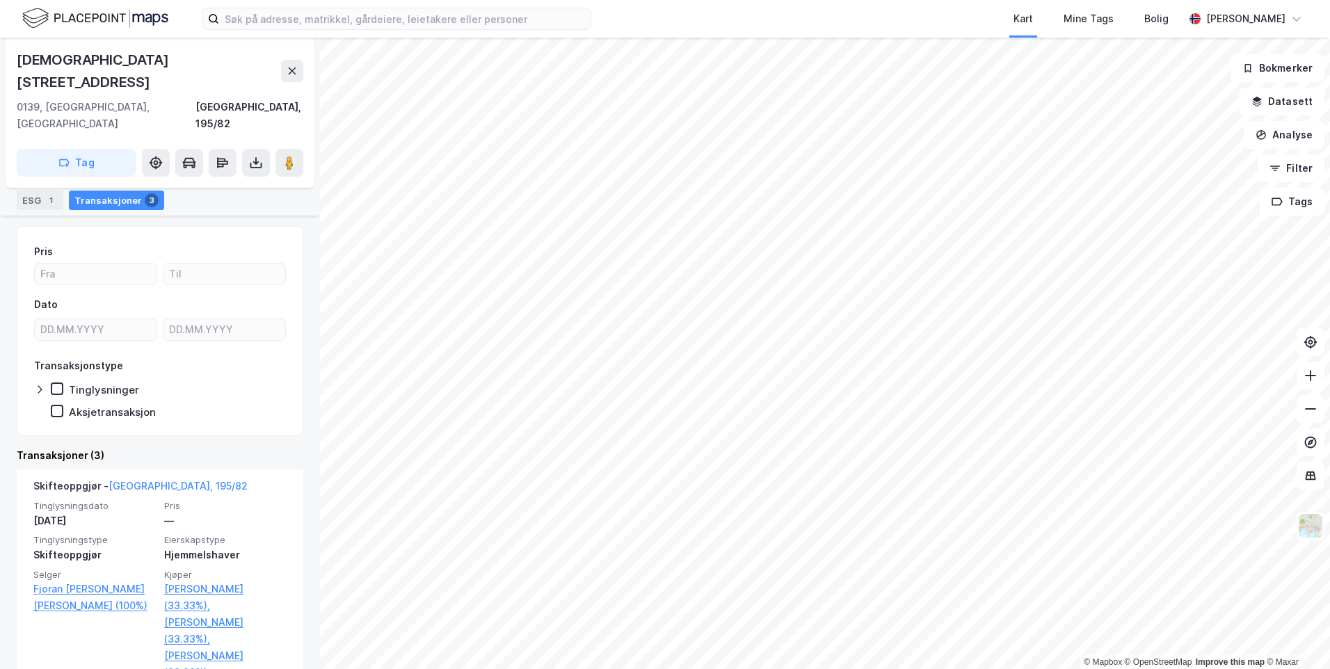
scroll to position [278, 0]
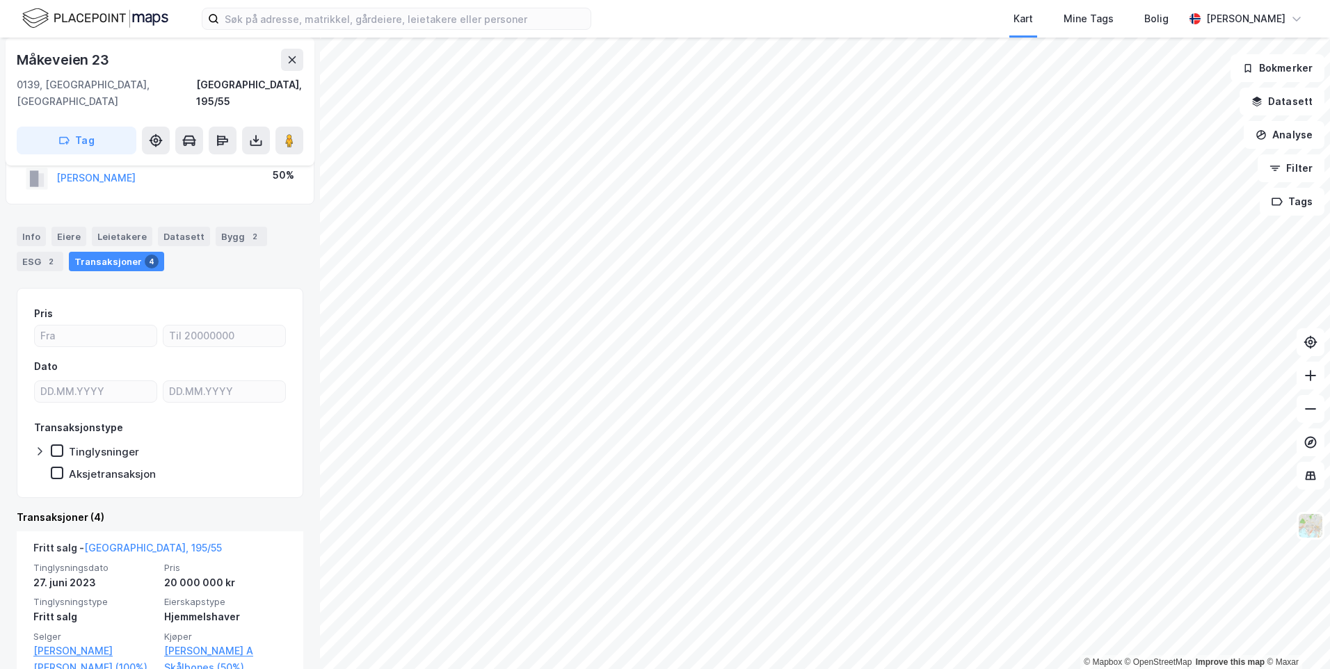
scroll to position [139, 0]
